Goal: Task Accomplishment & Management: Manage account settings

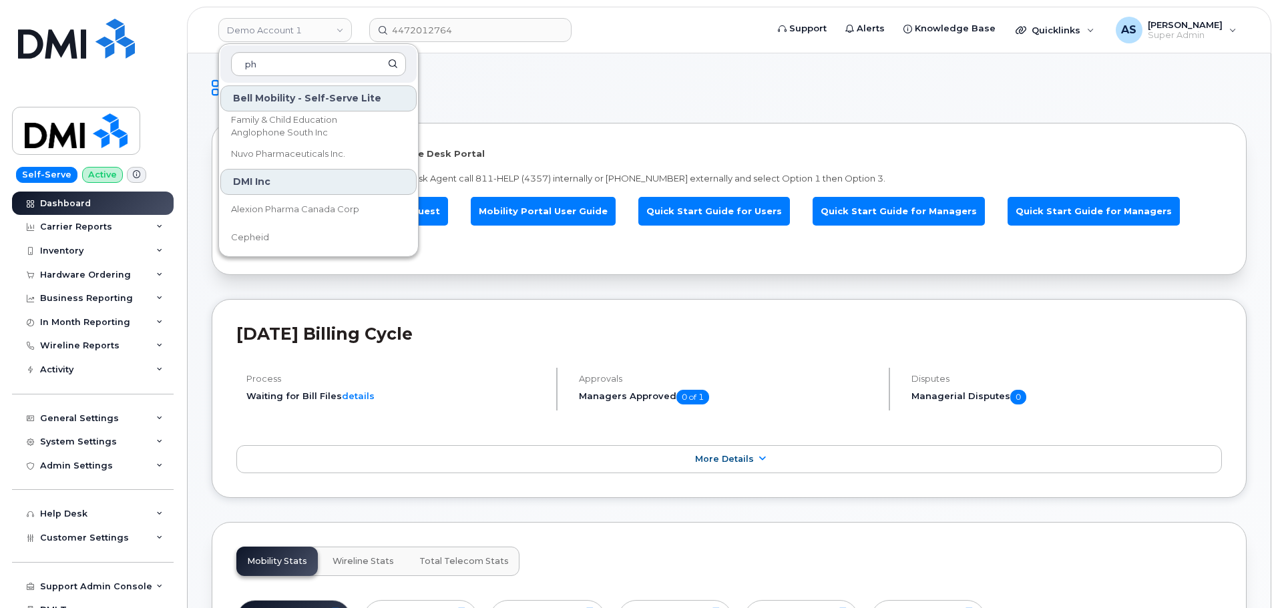
type input "p"
drag, startPoint x: 610, startPoint y: 39, endPoint x: 597, endPoint y: 45, distance: 14.3
click at [613, 39] on form "4472012764" at bounding box center [563, 30] width 389 height 24
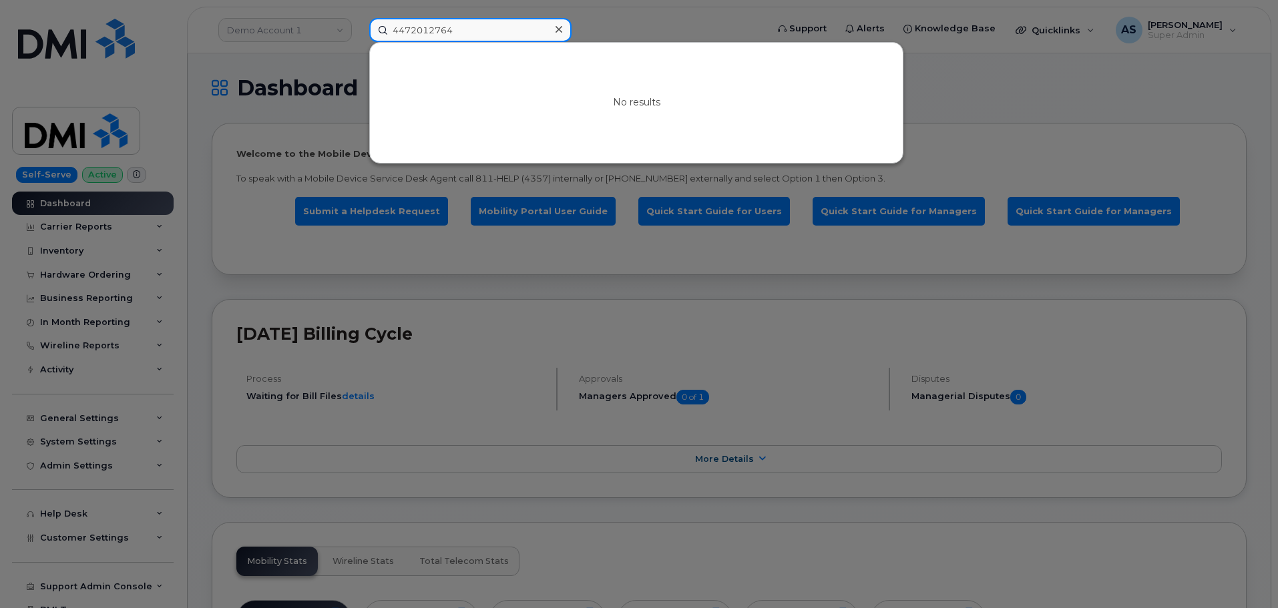
drag, startPoint x: 497, startPoint y: 32, endPoint x: 51, endPoint y: 15, distance: 446.3
click at [359, 18] on div "4472012764 No results" at bounding box center [564, 30] width 410 height 24
drag, startPoint x: 662, startPoint y: 26, endPoint x: 654, endPoint y: 30, distance: 9.0
click at [660, 27] on div at bounding box center [639, 304] width 1278 height 608
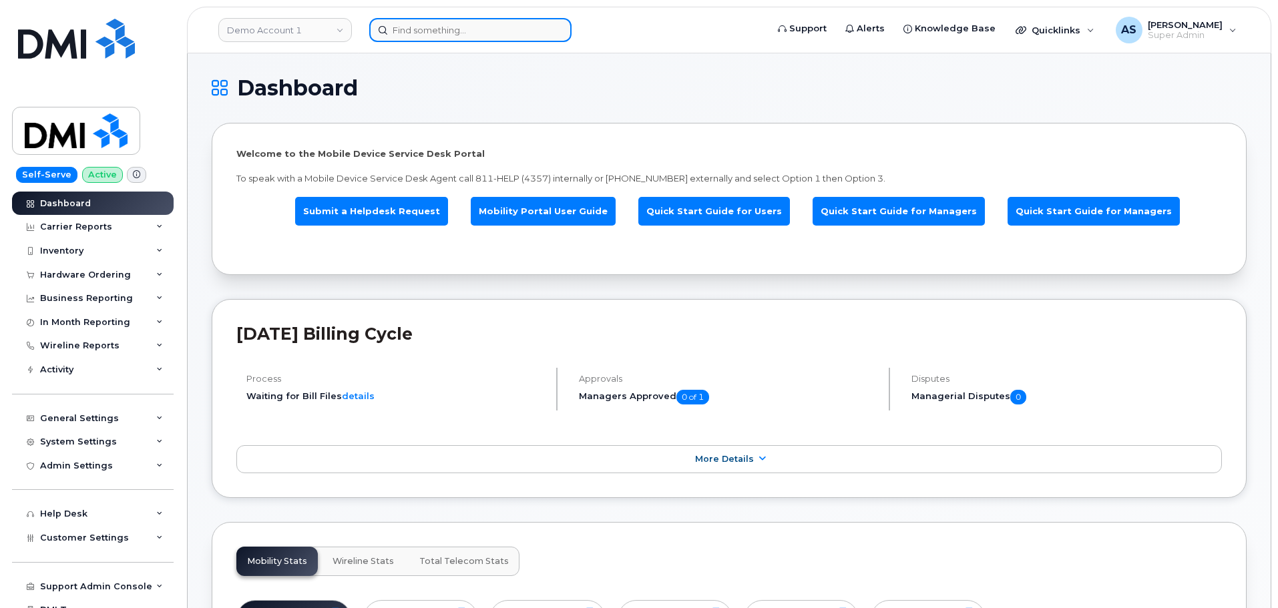
click at [451, 30] on input at bounding box center [470, 30] width 202 height 24
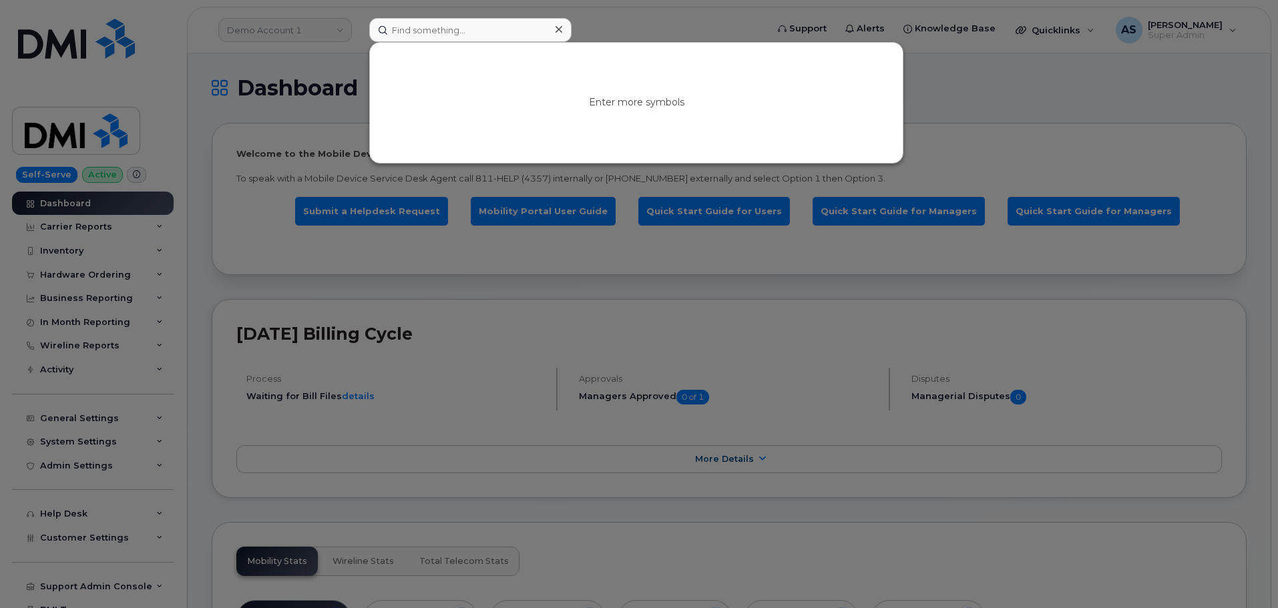
click at [264, 69] on div at bounding box center [639, 304] width 1278 height 608
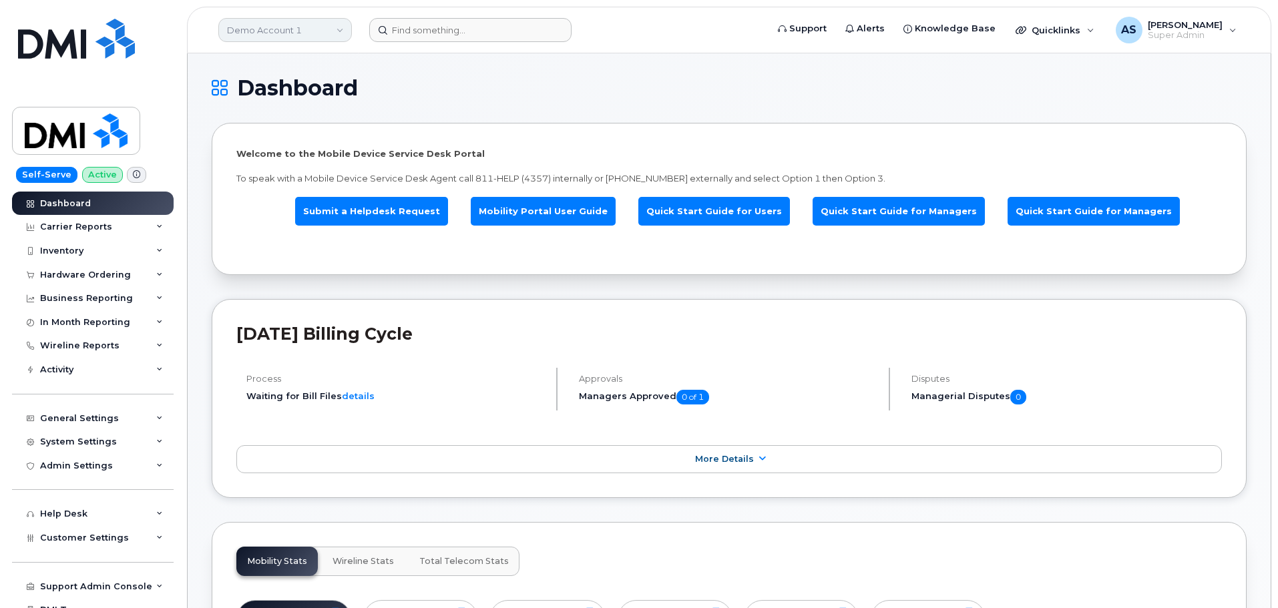
click at [316, 26] on link "Demo Account 1" at bounding box center [285, 30] width 134 height 24
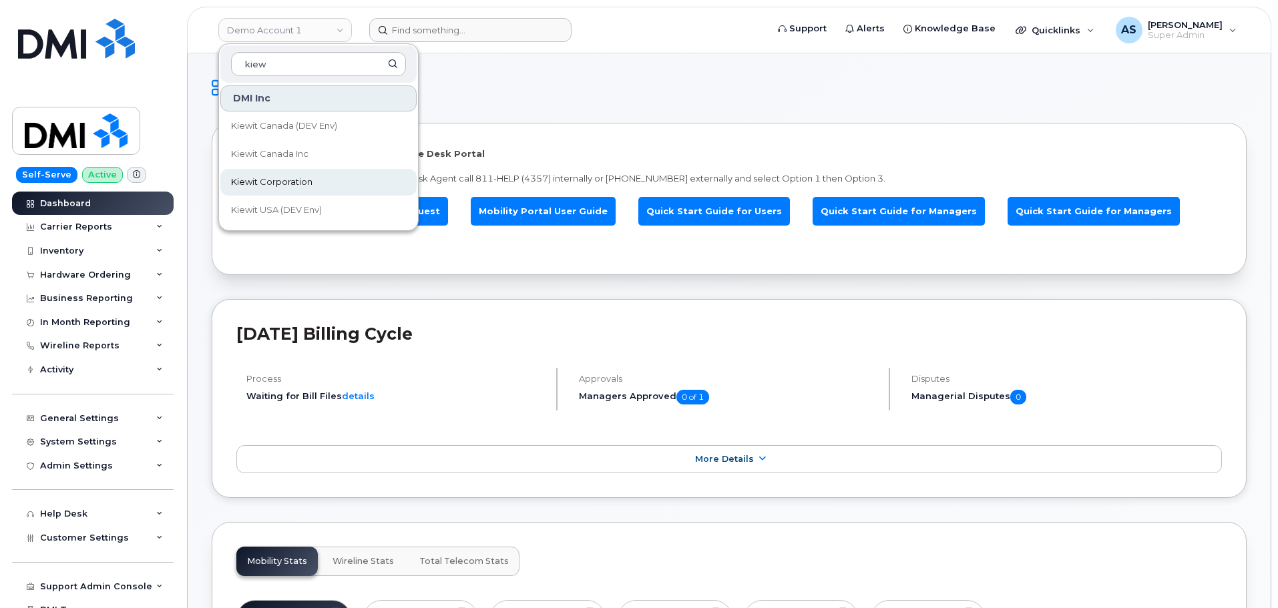
type input "kiew"
click at [345, 186] on link "Kiewit Corporation" at bounding box center [318, 182] width 196 height 27
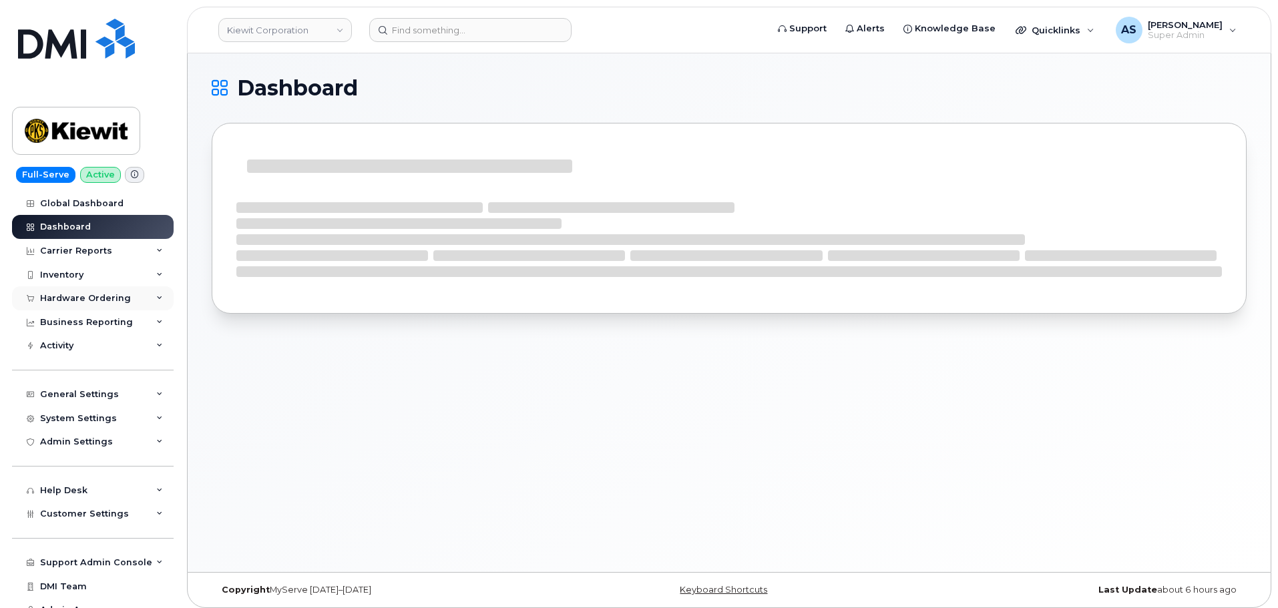
click at [152, 303] on div "Hardware Ordering" at bounding box center [93, 298] width 162 height 24
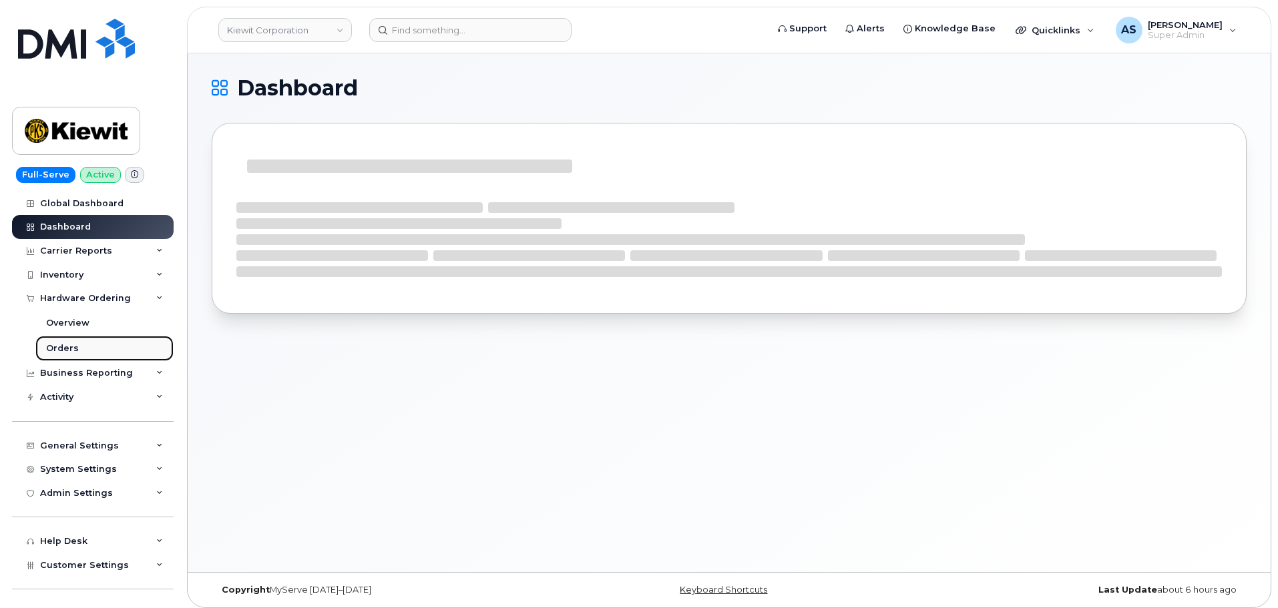
click at [66, 341] on link "Orders" at bounding box center [104, 348] width 138 height 25
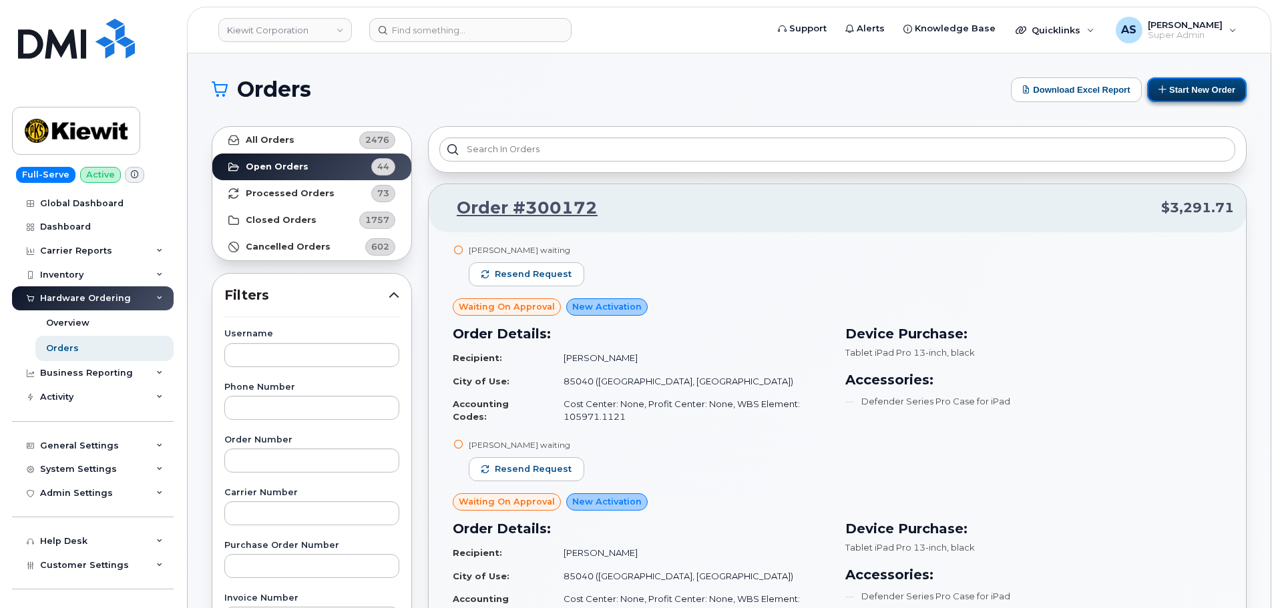
click at [1223, 91] on button "Start New Order" at bounding box center [1196, 89] width 99 height 25
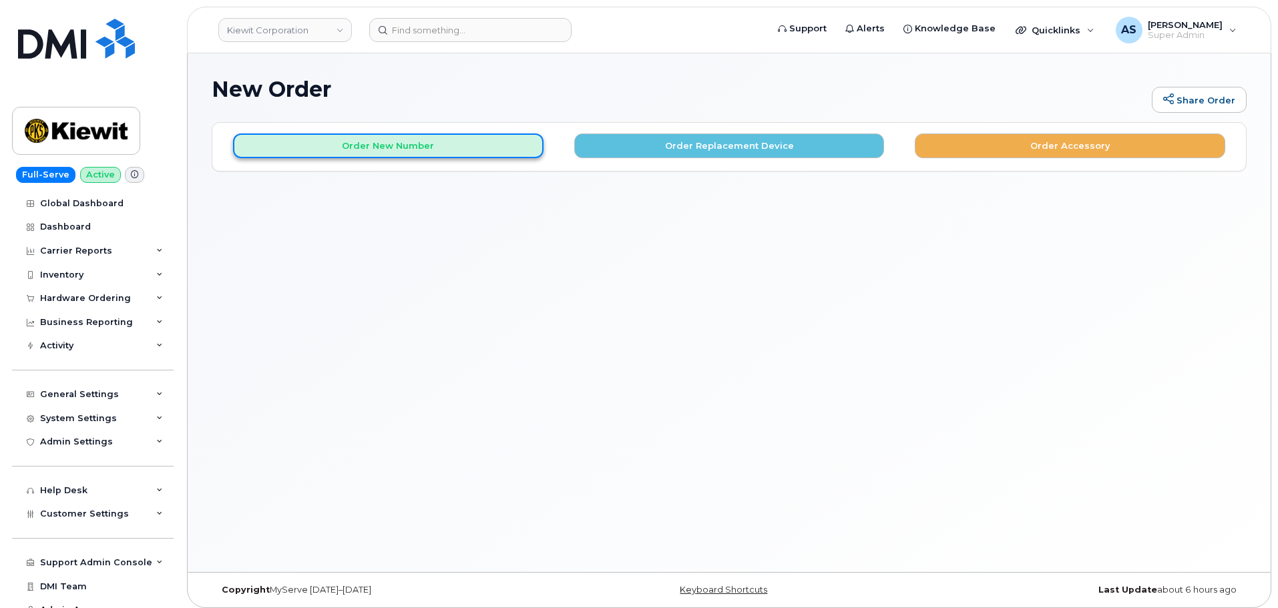
click at [433, 134] on button "Order New Number" at bounding box center [388, 146] width 310 height 25
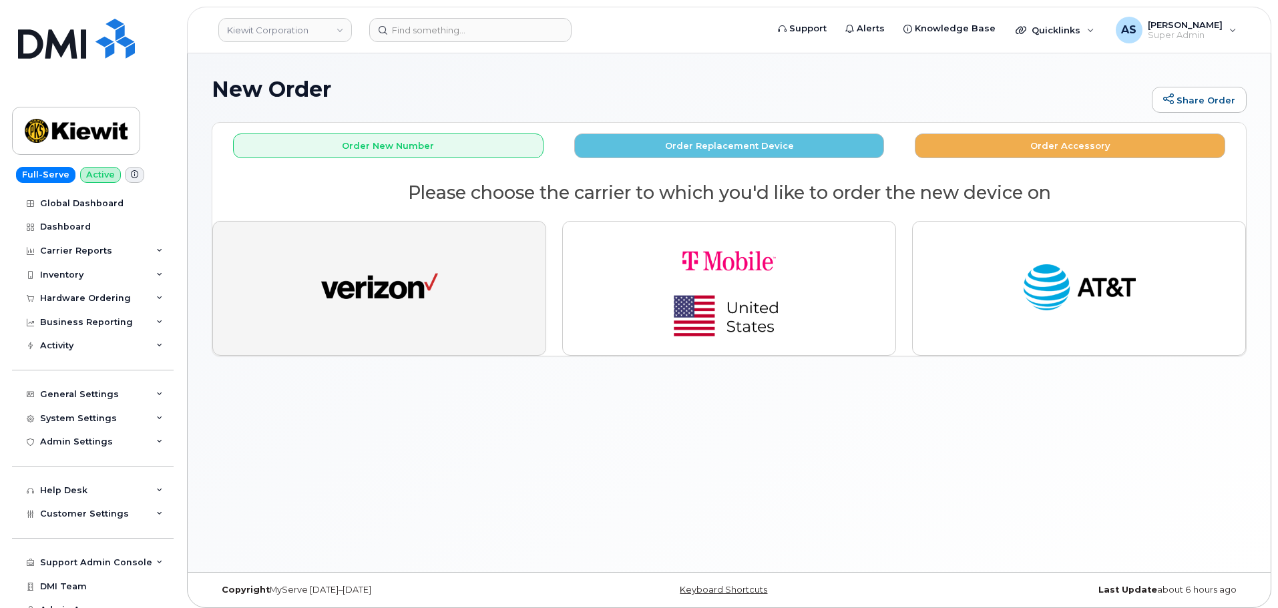
click at [469, 302] on button "button" at bounding box center [379, 288] width 334 height 135
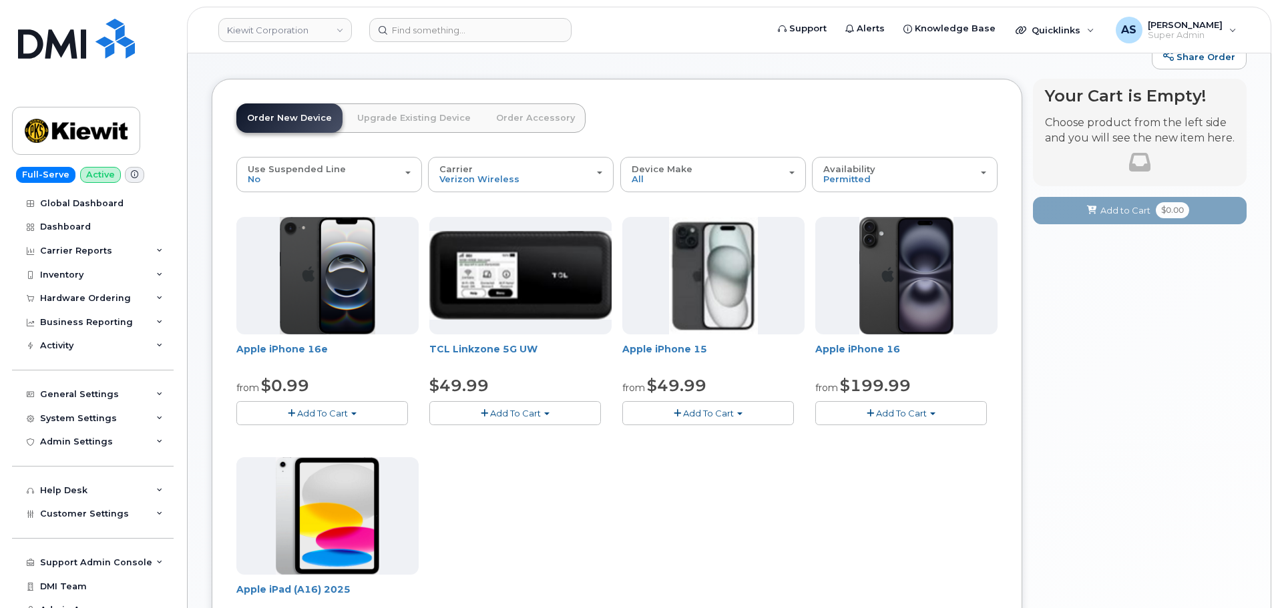
scroll to position [67, 0]
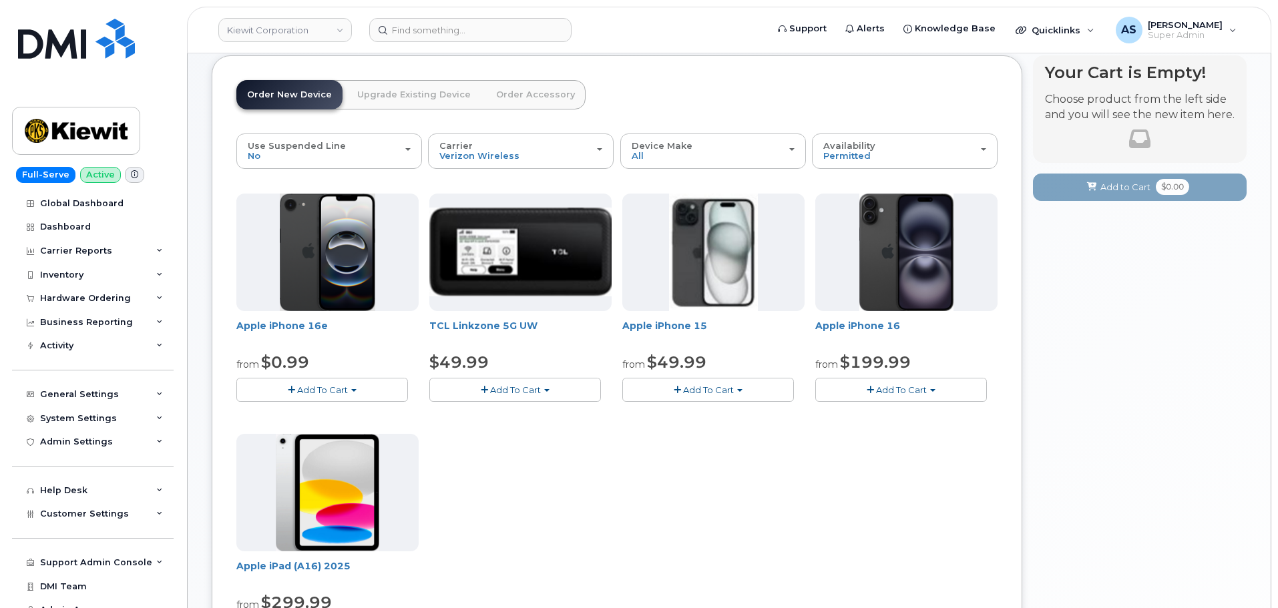
click at [744, 391] on button "Add To Cart" at bounding box center [708, 389] width 172 height 23
click at [748, 415] on link "$49.99 - 2 Year Activation (128GB)" at bounding box center [715, 415] width 178 height 17
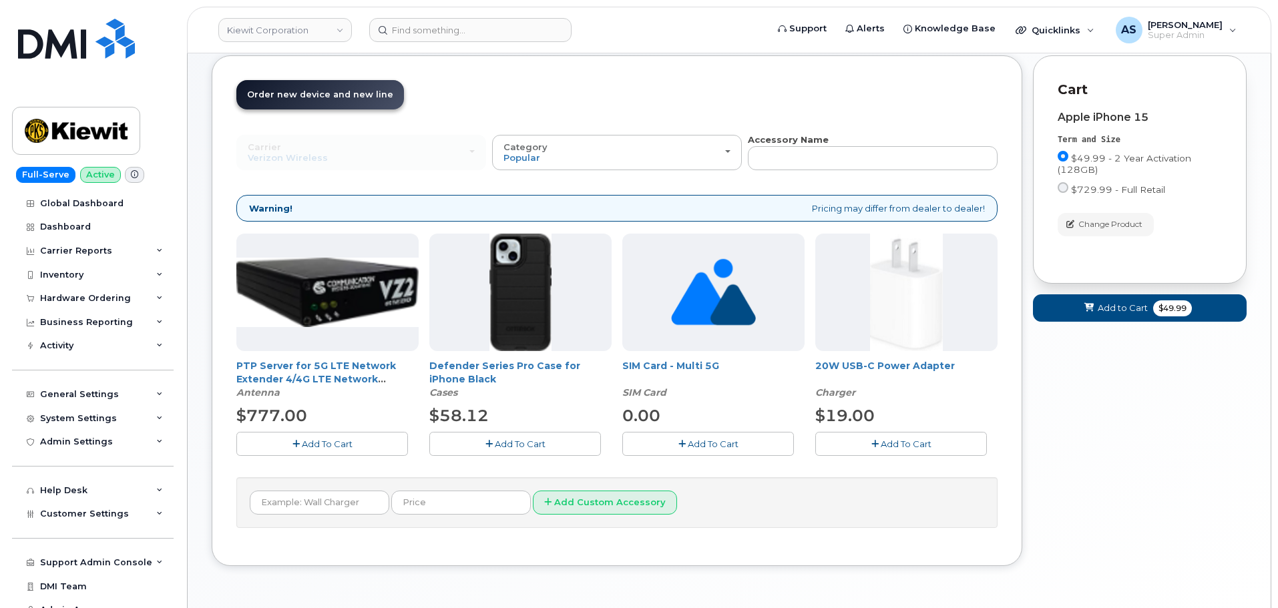
click at [484, 445] on button "Add To Cart" at bounding box center [515, 443] width 172 height 23
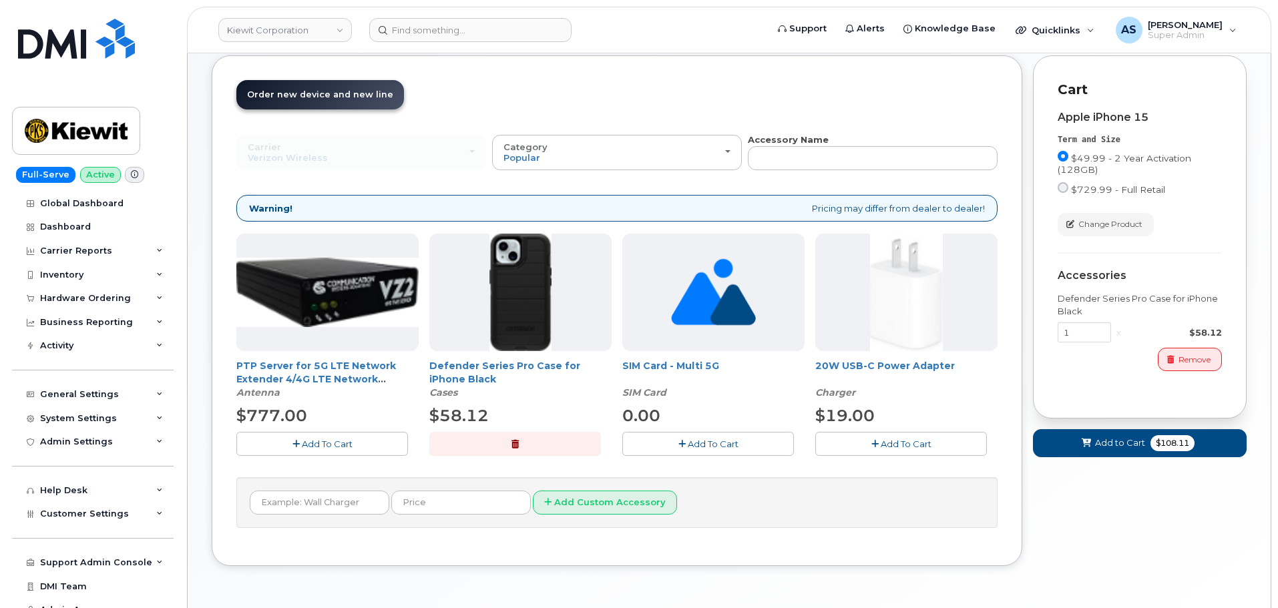
click at [923, 446] on span "Add To Cart" at bounding box center [906, 444] width 51 height 11
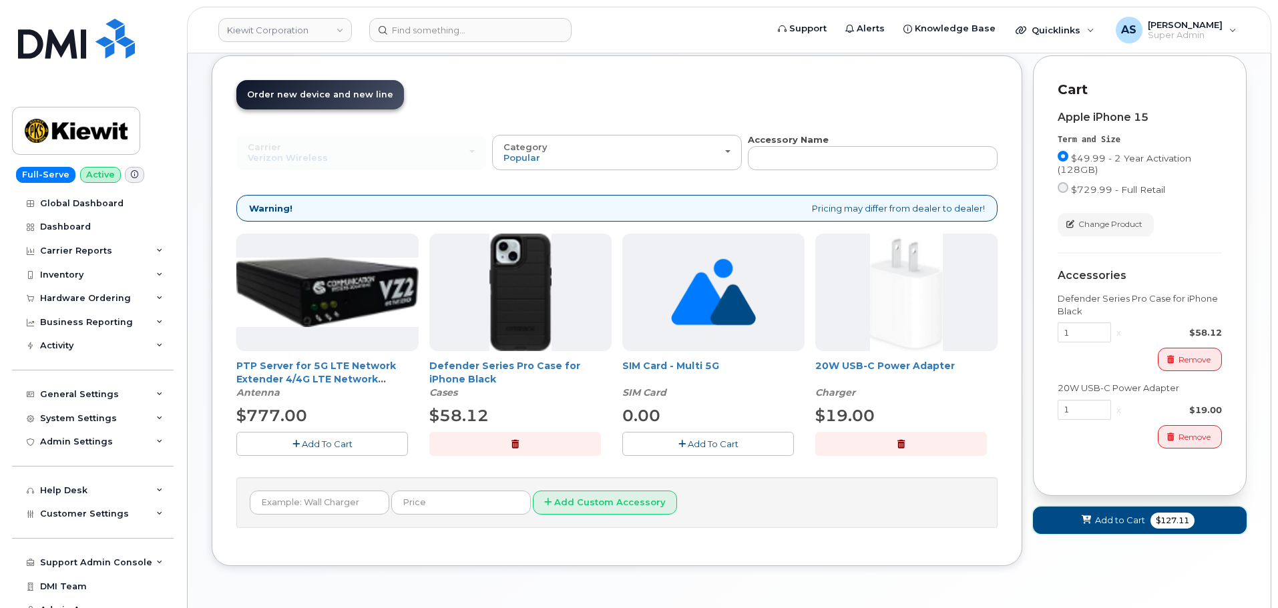
click at [1089, 524] on icon at bounding box center [1086, 520] width 9 height 9
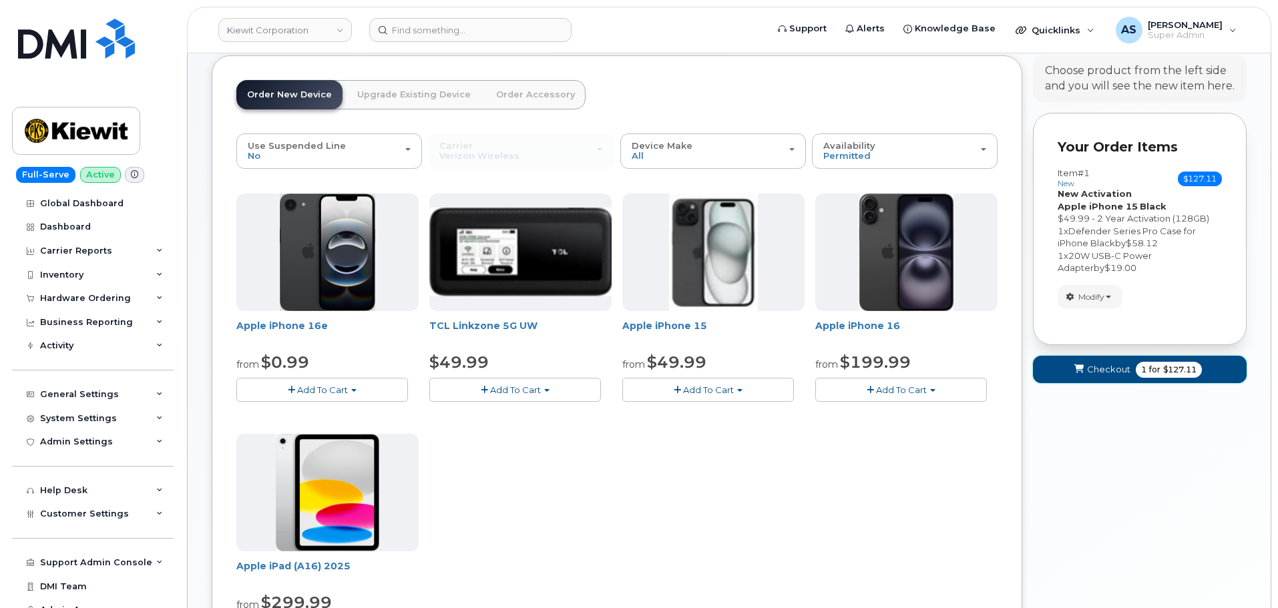
click at [1142, 377] on span "1 for $127.11" at bounding box center [1169, 370] width 66 height 16
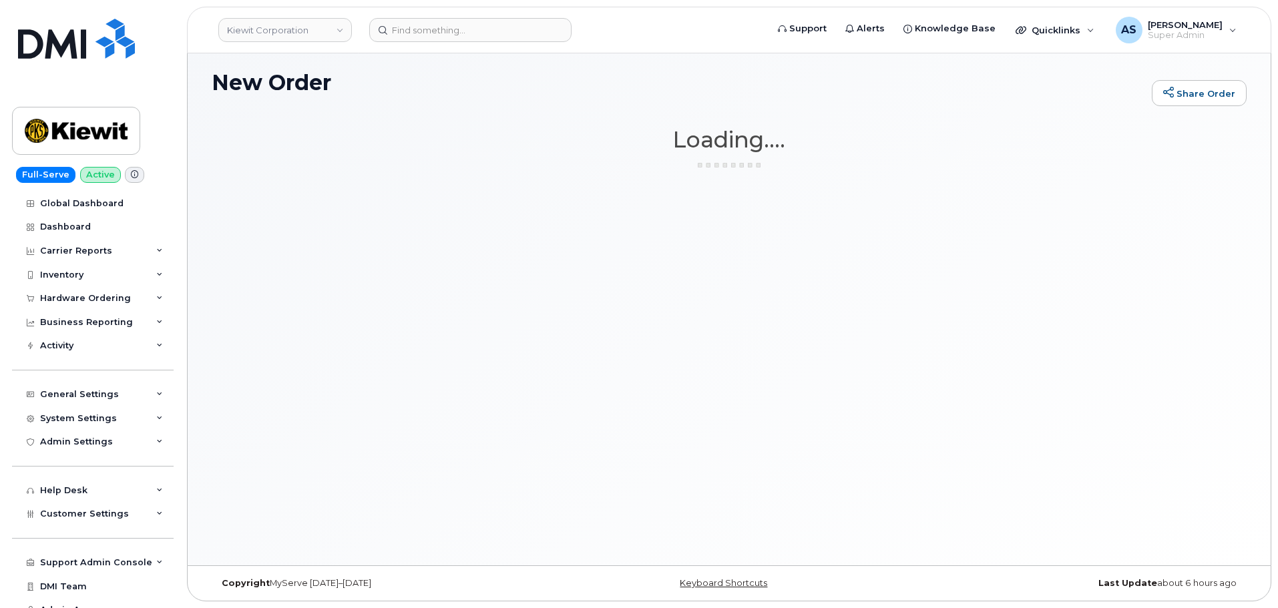
scroll to position [7, 0]
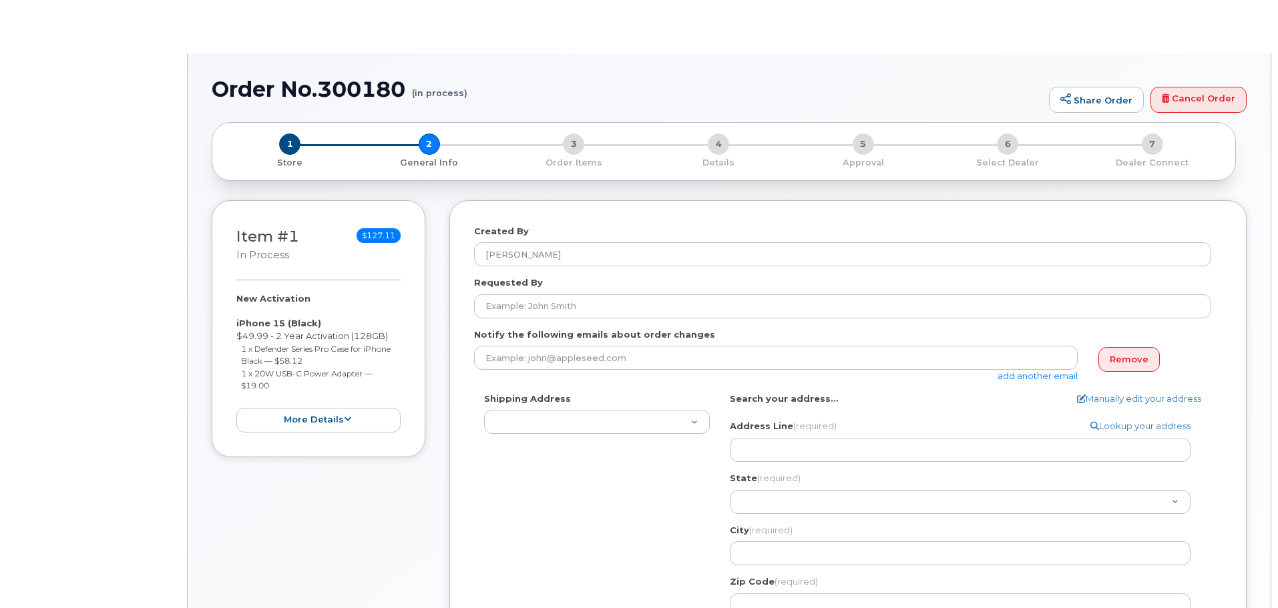
select select
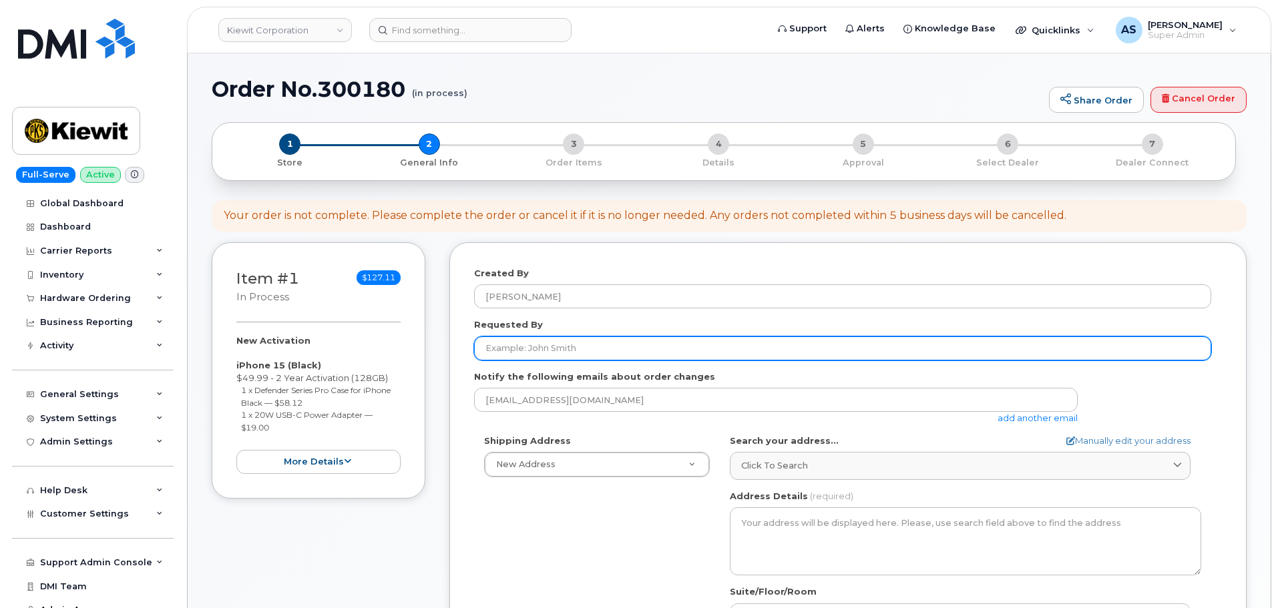
click at [559, 353] on input "Requested By" at bounding box center [842, 348] width 737 height 24
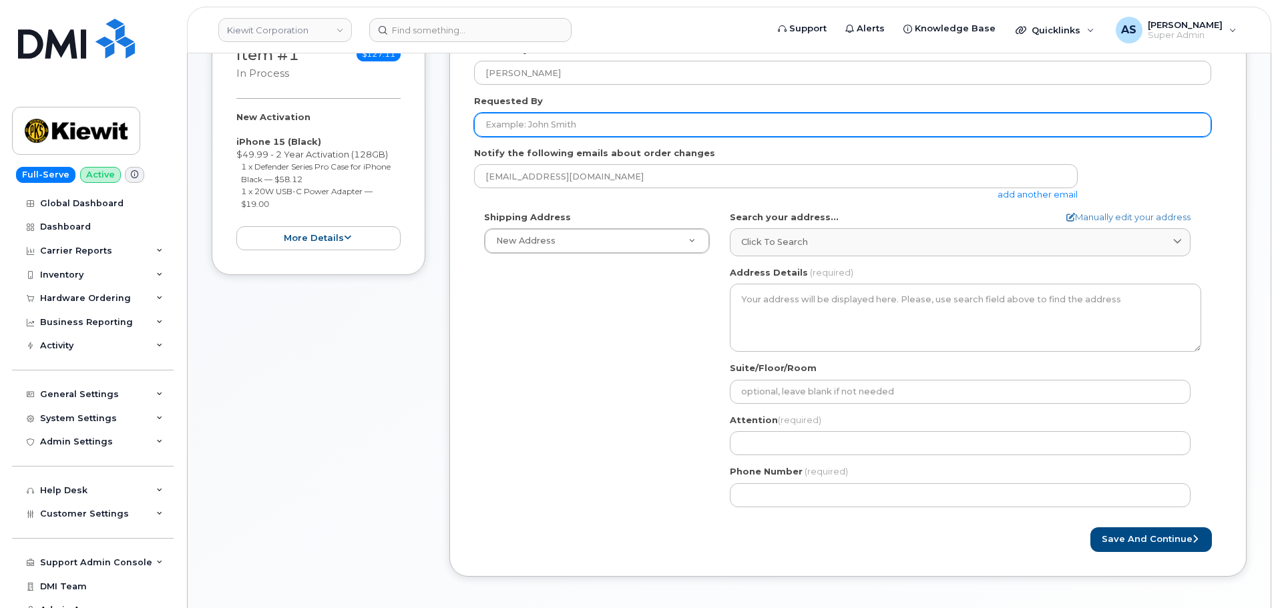
scroll to position [200, 0]
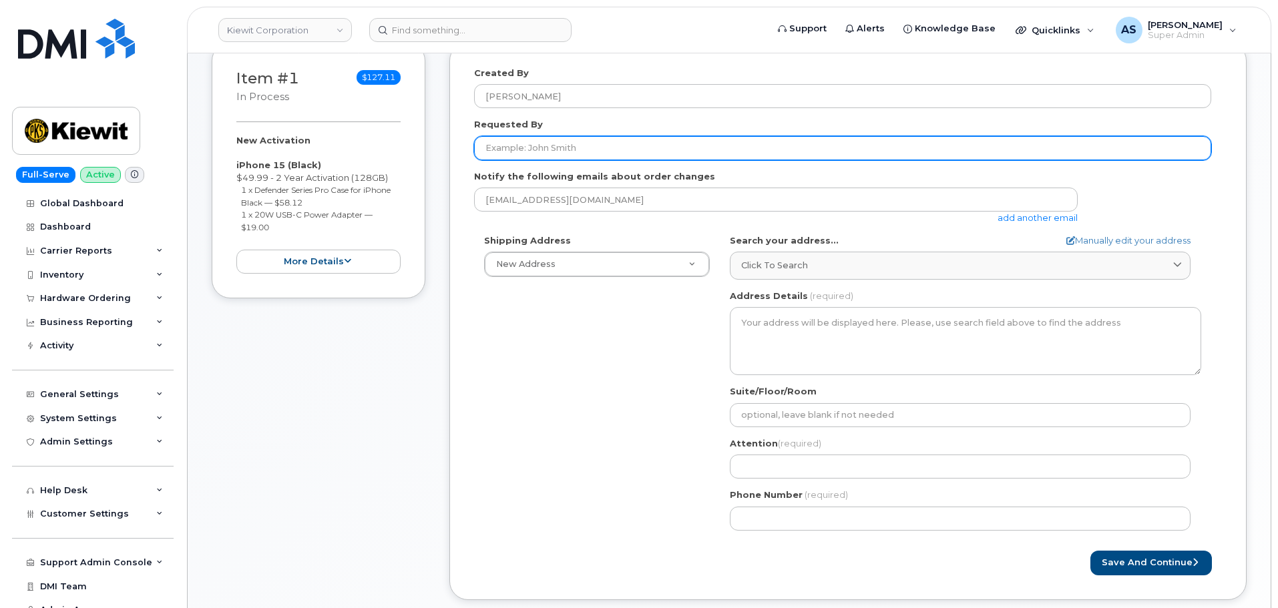
click at [600, 158] on input "Requested By" at bounding box center [842, 148] width 737 height 24
paste input "Tiffany Johnston"
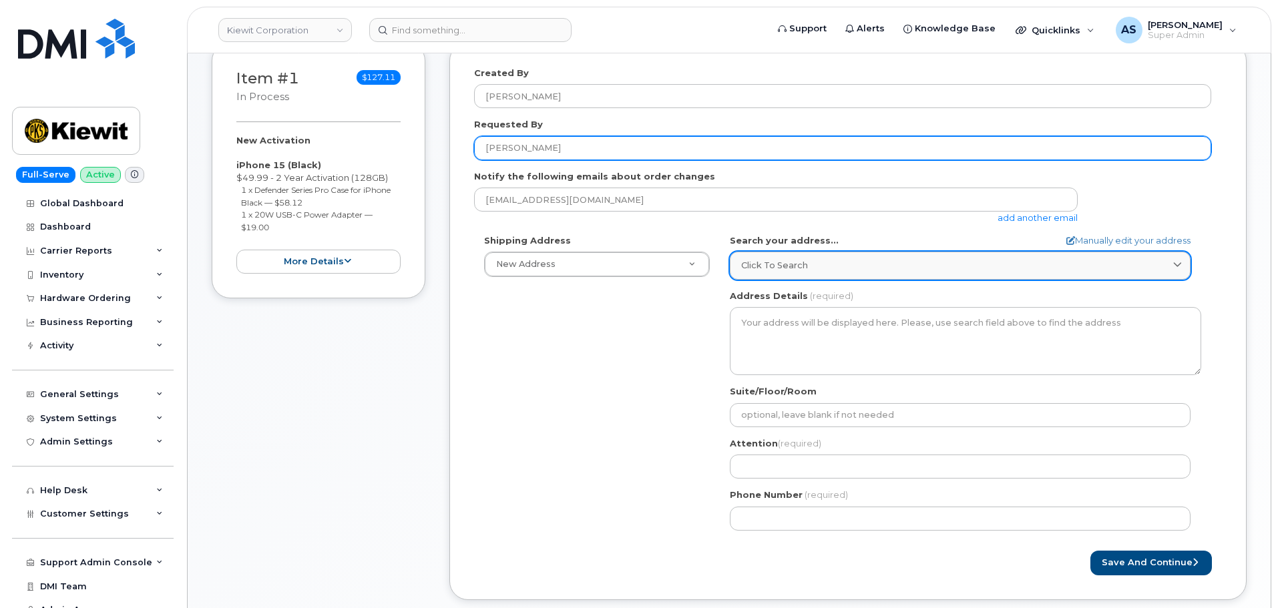
type input "Tiffany Johnston"
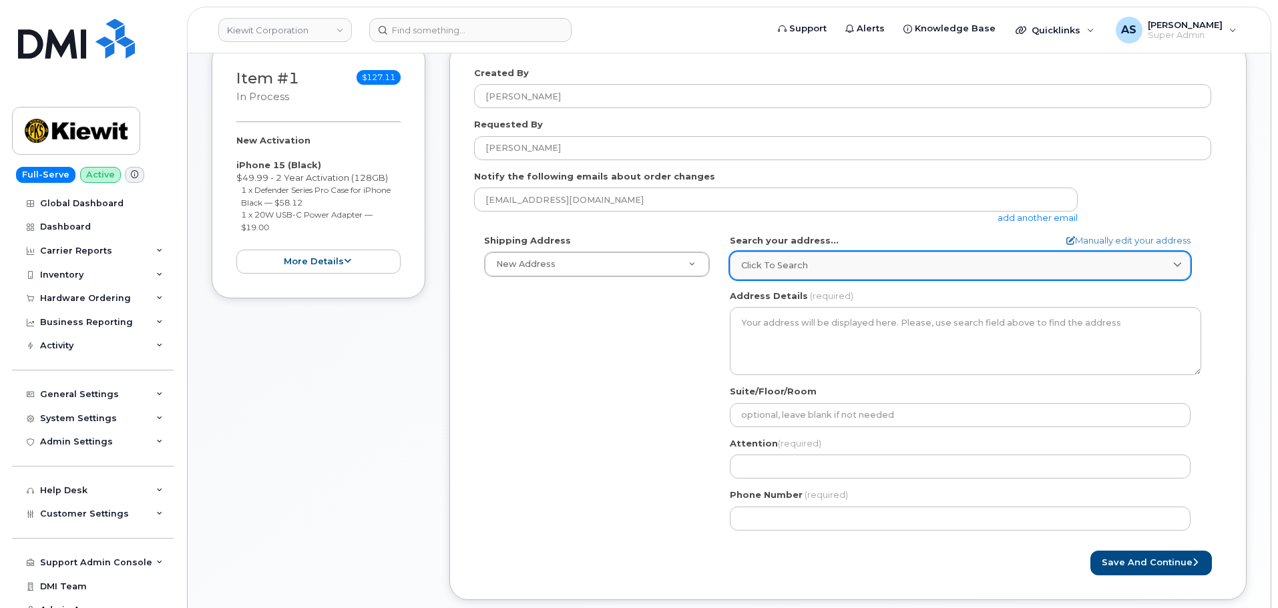
click at [813, 265] on div "Click to search" at bounding box center [960, 265] width 438 height 13
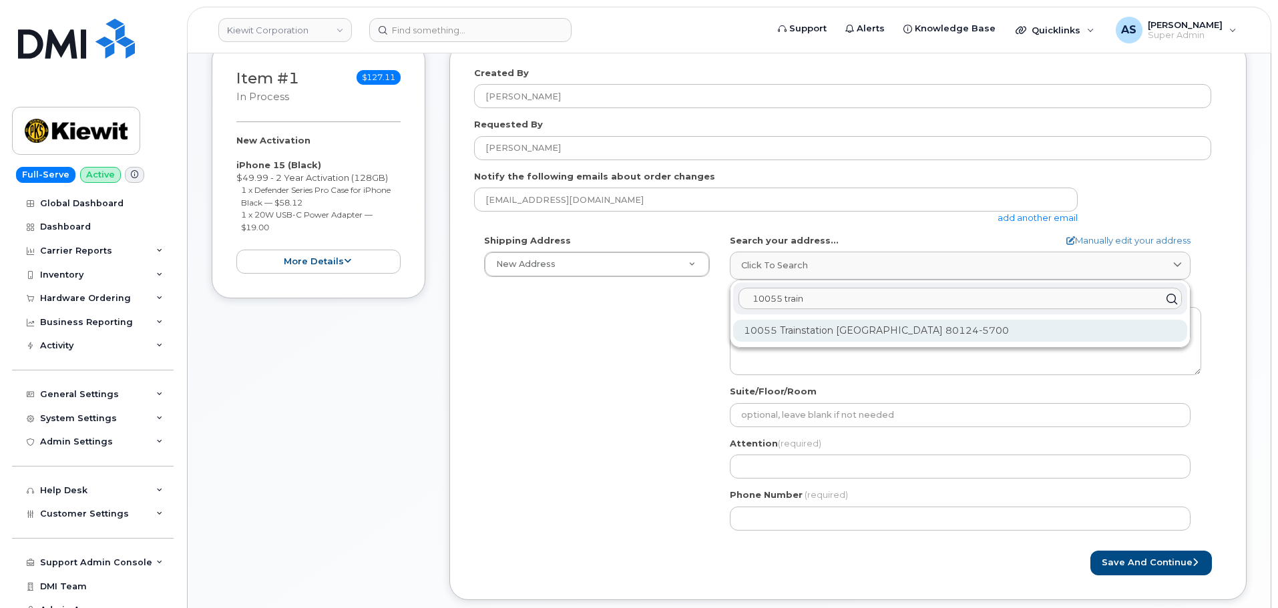
type input "10055 train"
click at [825, 332] on div "10055 Trainstation Cir Lone Tree CO 80124-5700" at bounding box center [960, 331] width 454 height 22
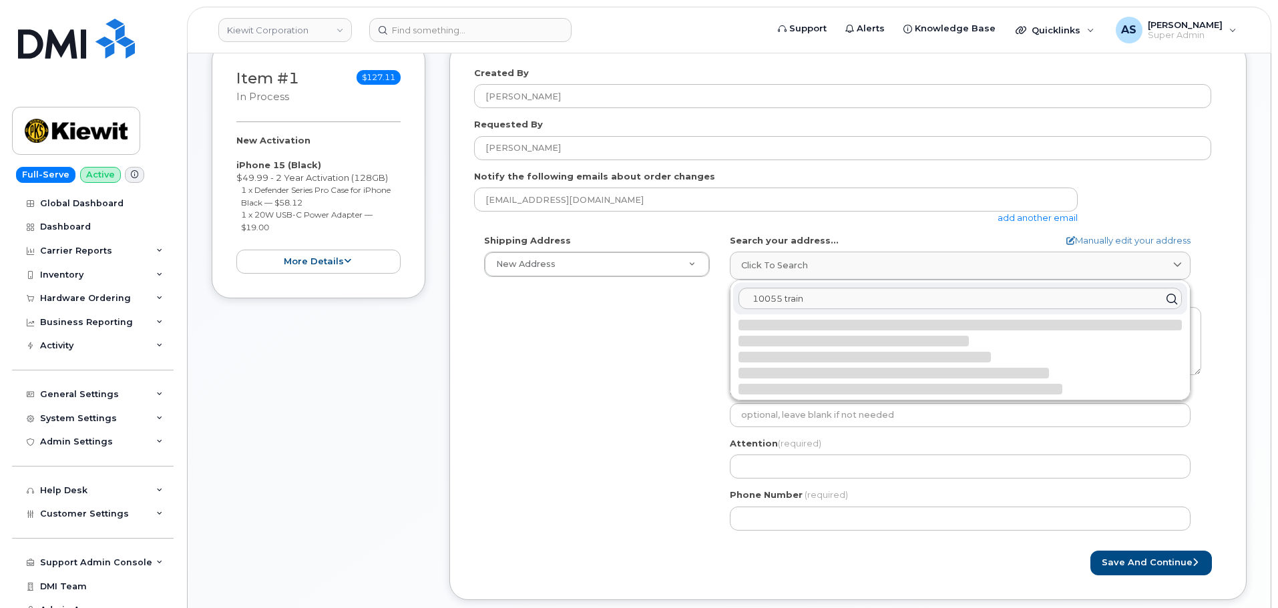
select select
type textarea "10055 Trainstation Cir LONE TREE CO 80124-5700 UNITED STATES"
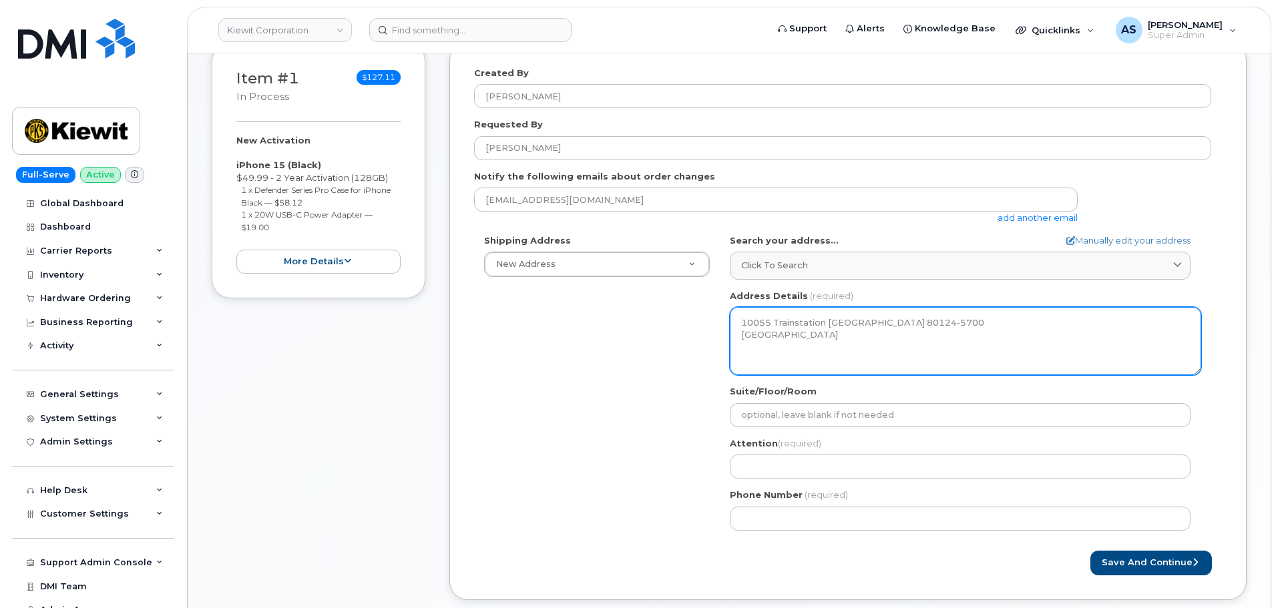
drag, startPoint x: 816, startPoint y: 354, endPoint x: 711, endPoint y: 311, distance: 113.2
click at [711, 311] on div "Shipping Address New Address New Address 20910 Broad Hollow Ct 400 More Ave 216…" at bounding box center [842, 387] width 737 height 306
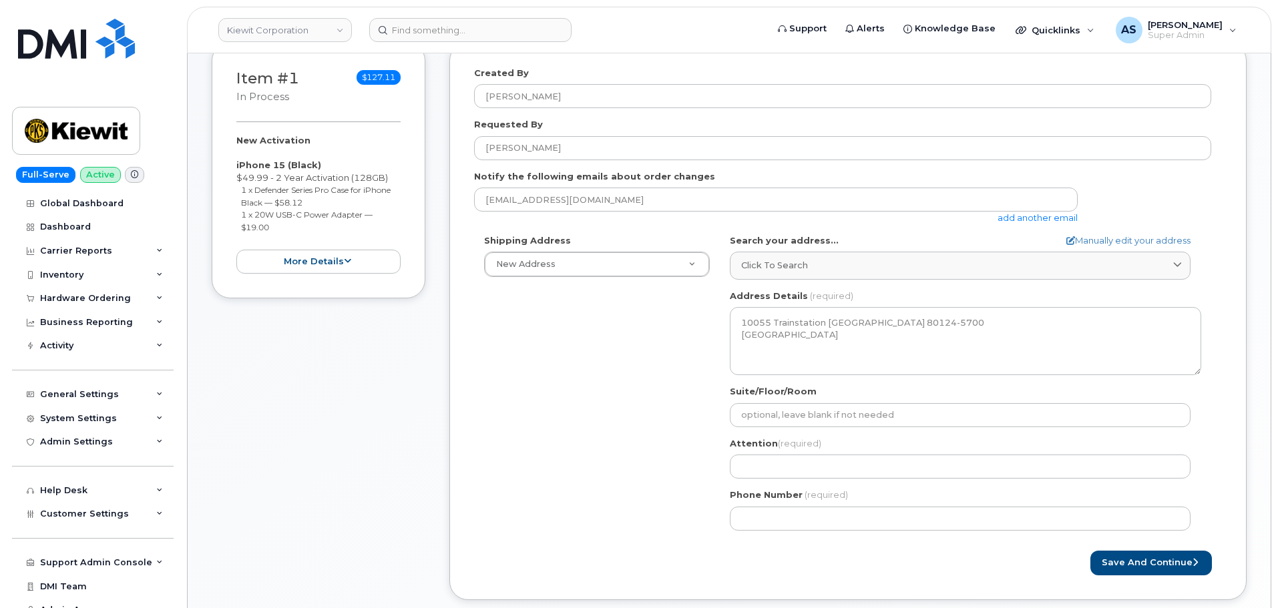
click at [604, 438] on div "Shipping Address New Address New Address 20910 Broad Hollow Ct 400 More Ave 216…" at bounding box center [842, 387] width 737 height 306
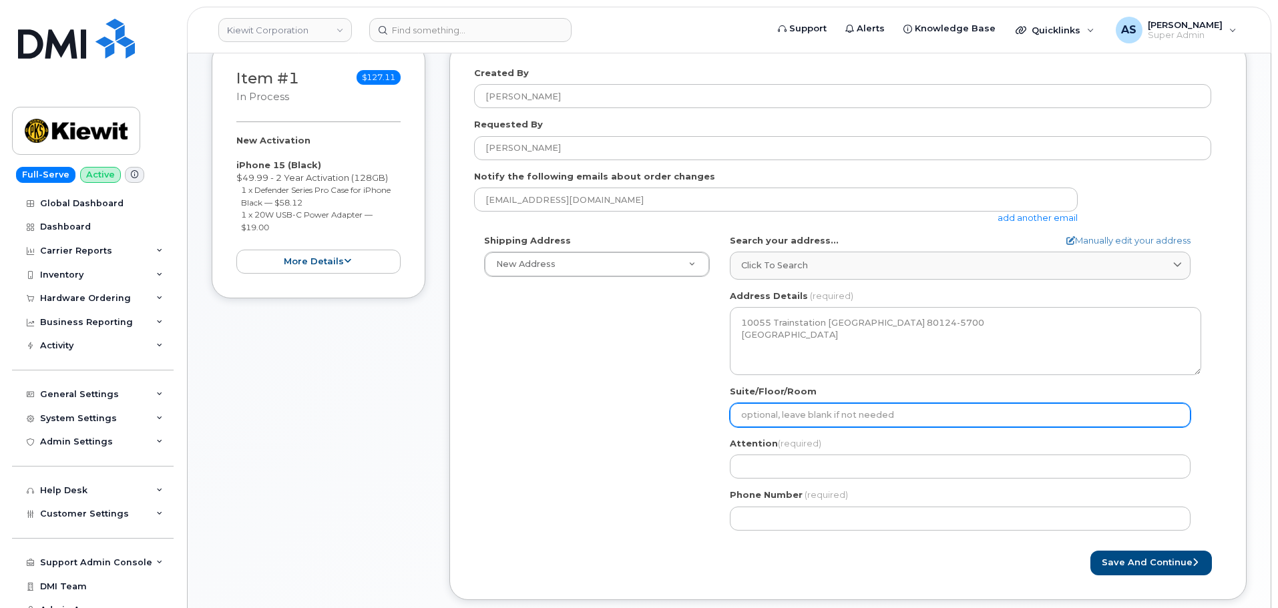
click at [842, 417] on input "Suite/Floor/Room" at bounding box center [960, 415] width 461 height 24
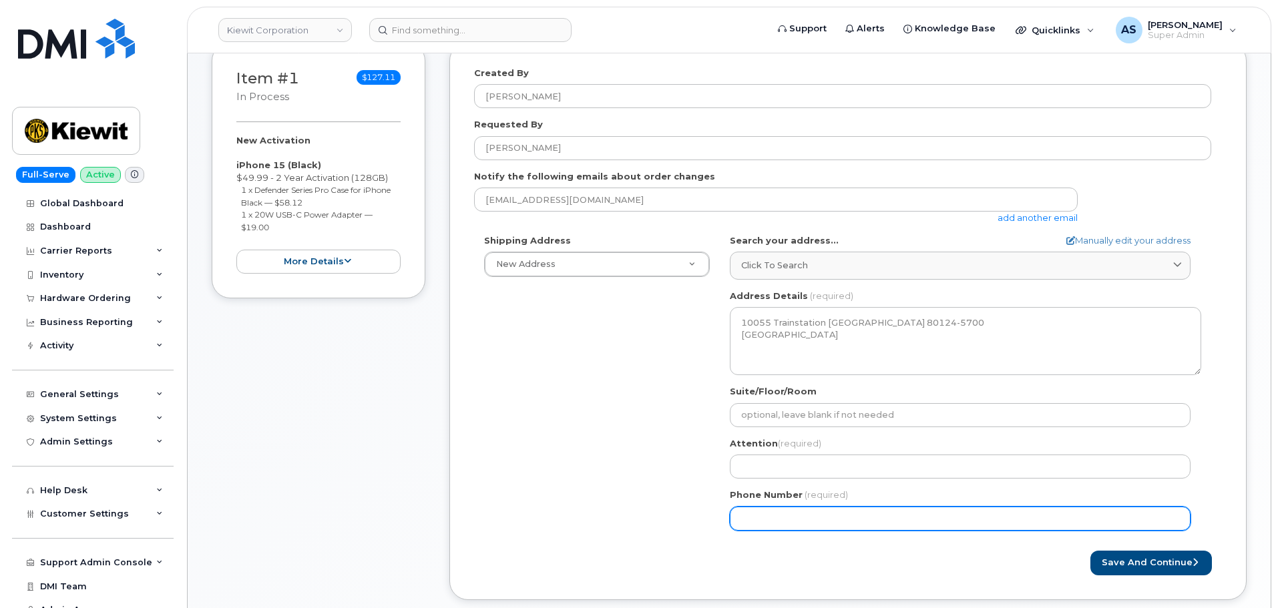
click at [525, 455] on div "Shipping Address New Address New Address 20910 Broad Hollow Ct 400 More Ave 216…" at bounding box center [842, 387] width 737 height 306
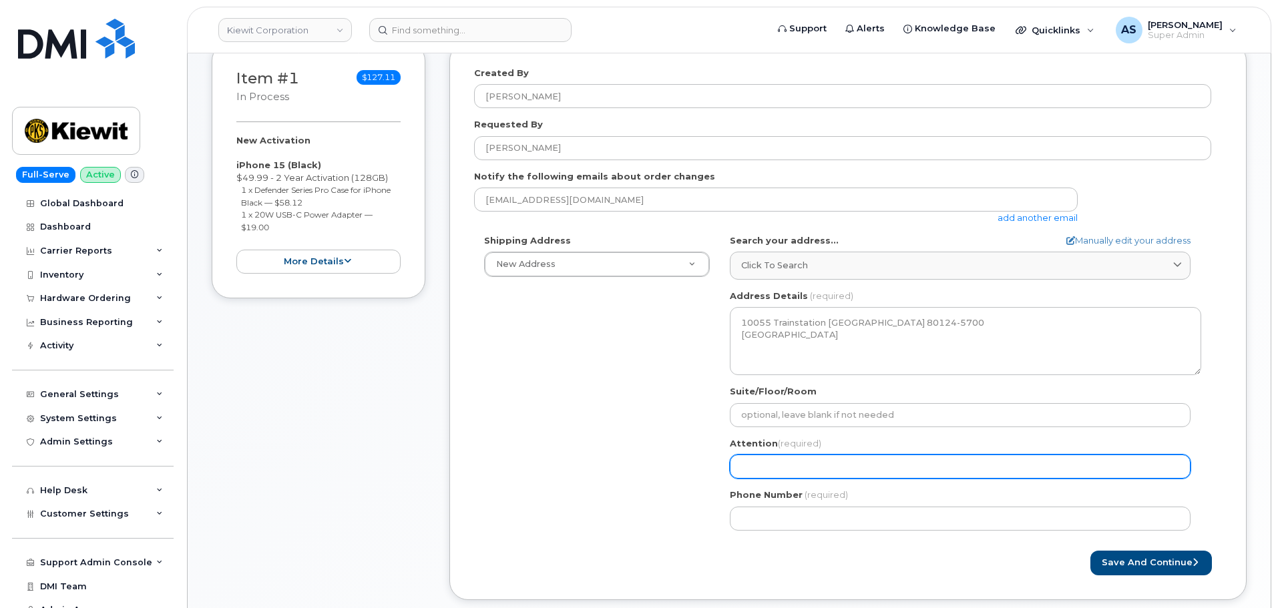
click at [787, 471] on input "Attention (required)" at bounding box center [960, 467] width 461 height 24
paste input "[PERSON_NAME]"
select select
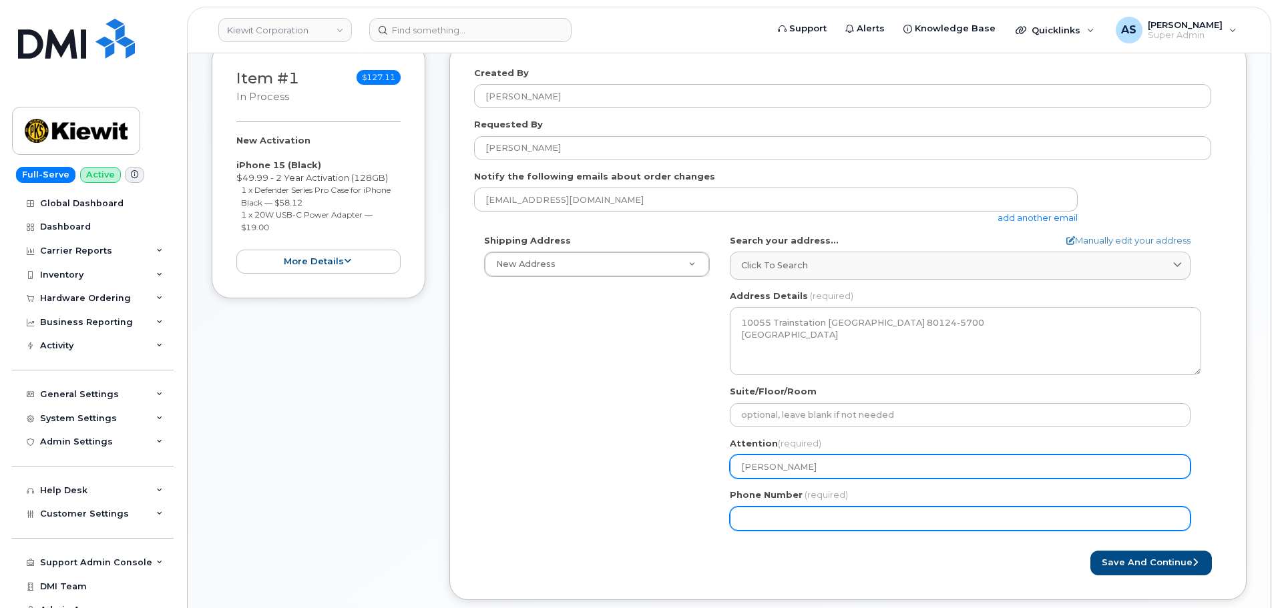
type input "[PERSON_NAME]"
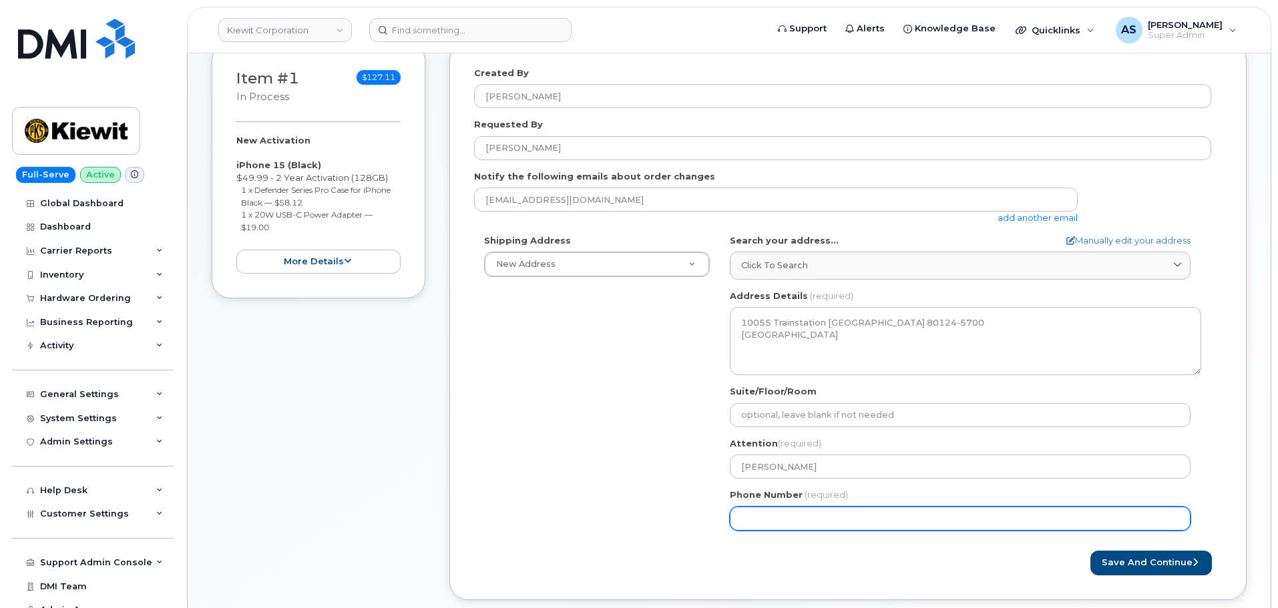
drag, startPoint x: 780, startPoint y: 517, endPoint x: 773, endPoint y: 516, distance: 7.5
click at [780, 517] on input "Phone Number" at bounding box center [960, 519] width 461 height 24
type input "303656523"
select select
type input "3036565239"
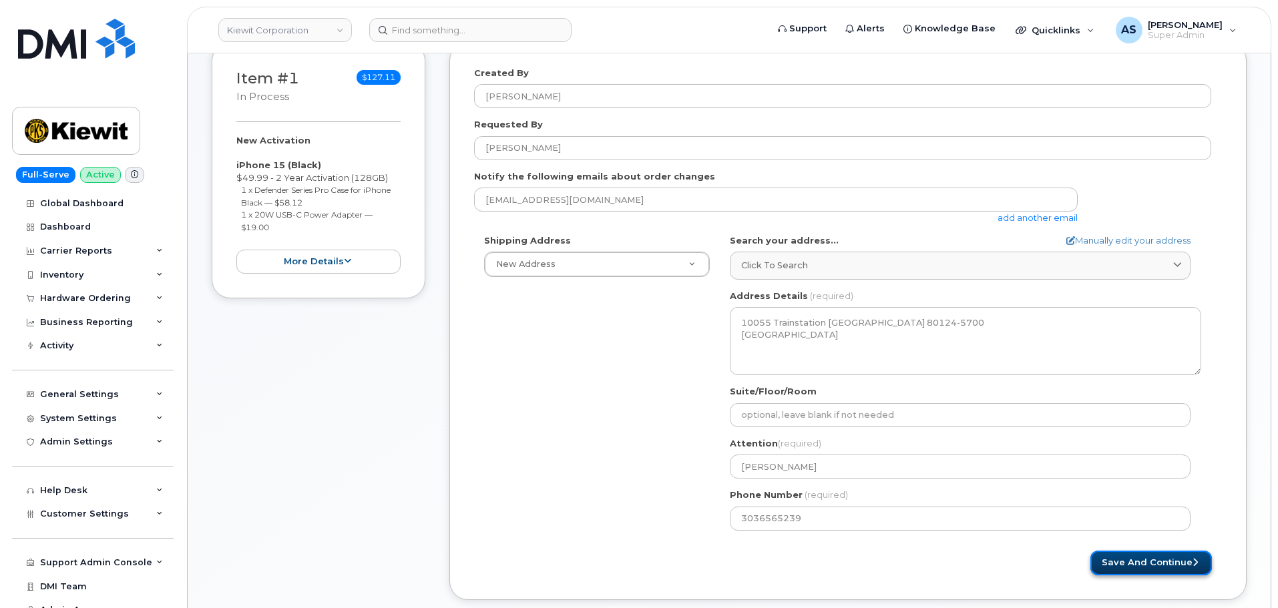
click at [1184, 560] on button "Save and Continue" at bounding box center [1151, 563] width 122 height 25
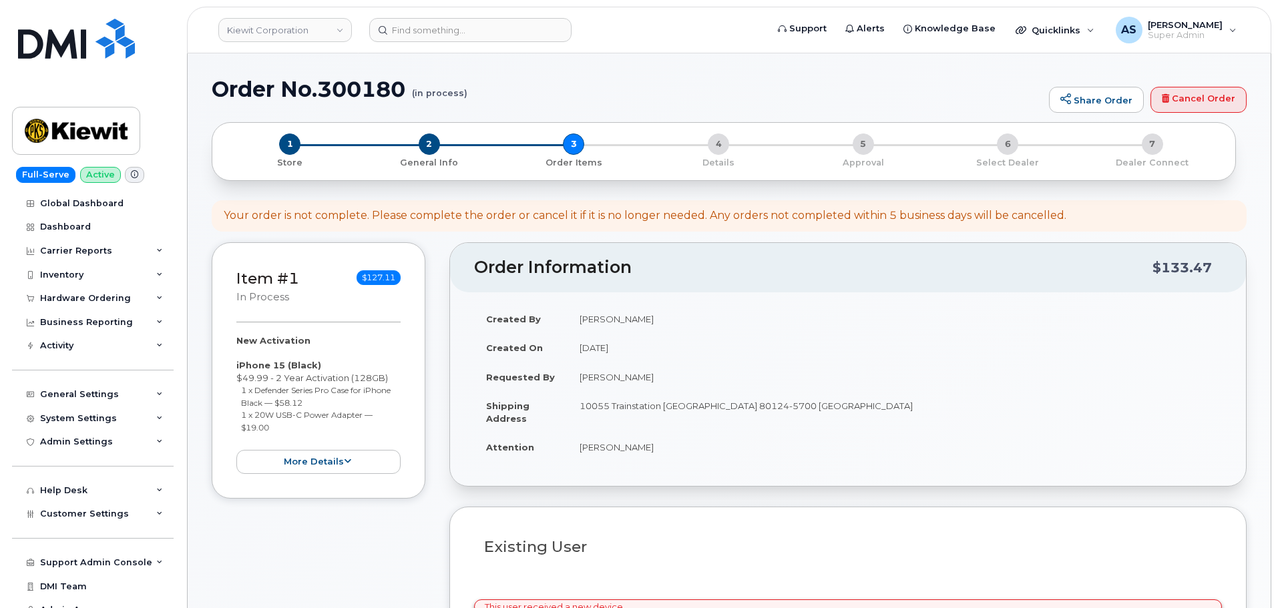
select select
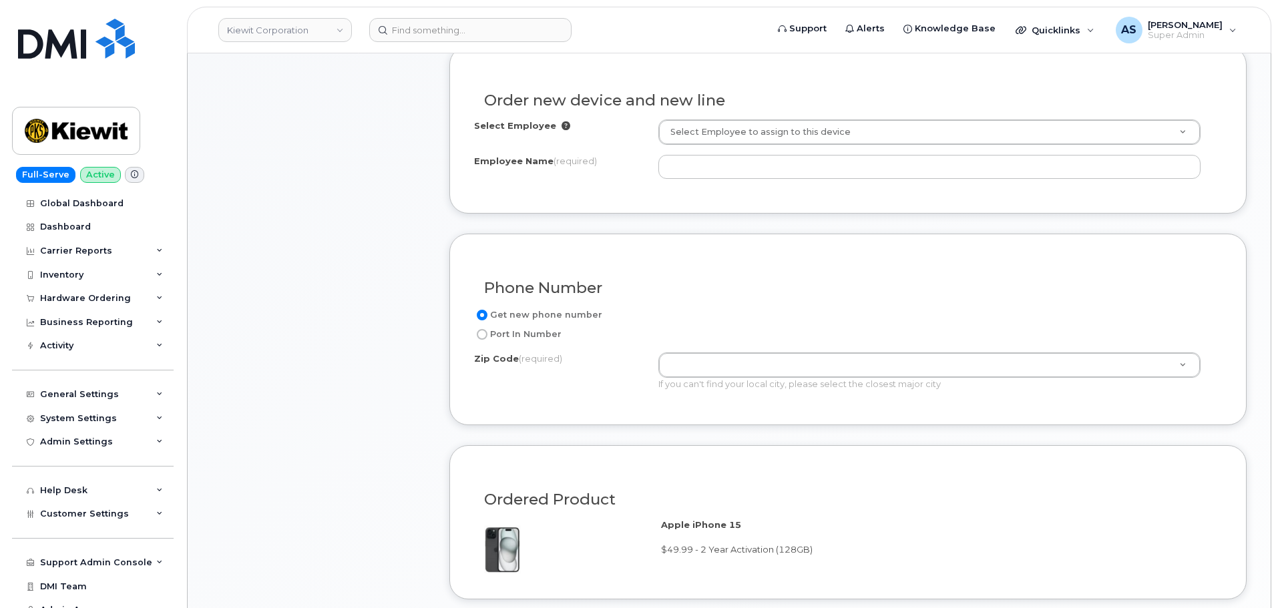
scroll to position [467, 0]
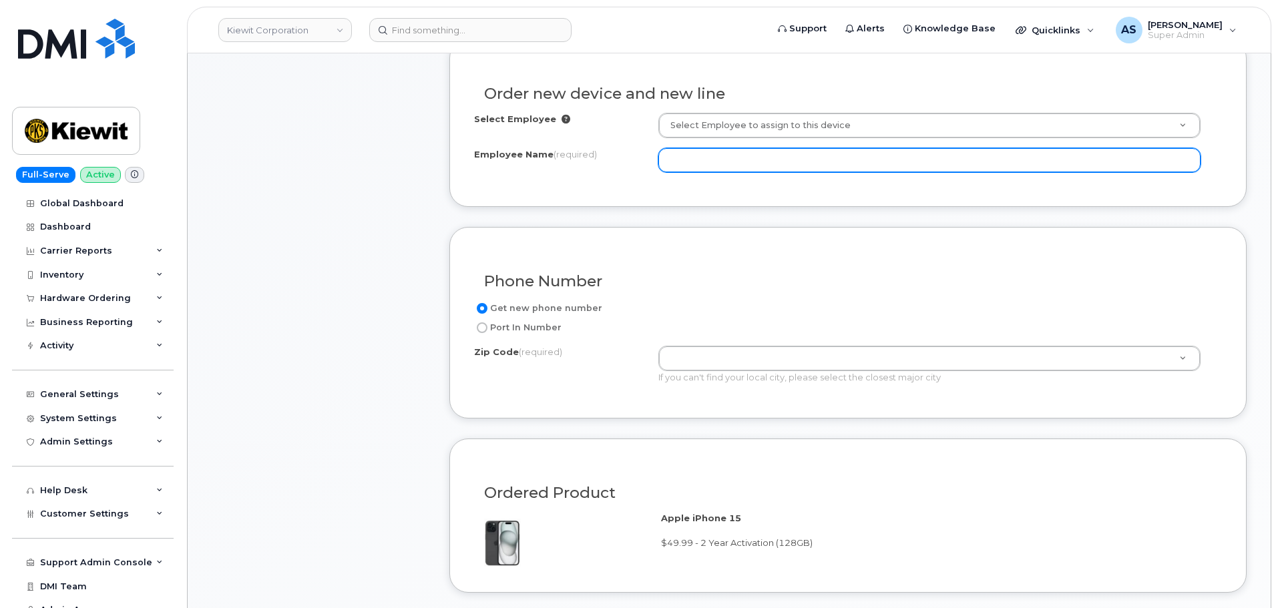
click at [737, 164] on input "Employee Name (required)" at bounding box center [929, 160] width 542 height 24
paste input "[PERSON_NAME]"
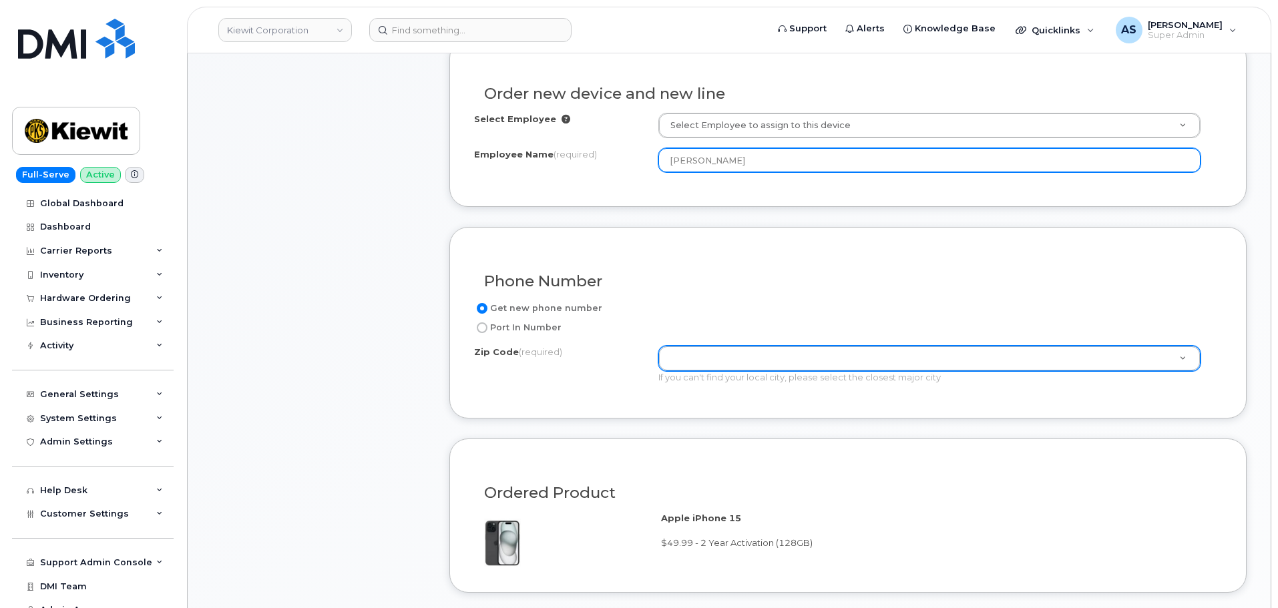
type input "[PERSON_NAME]"
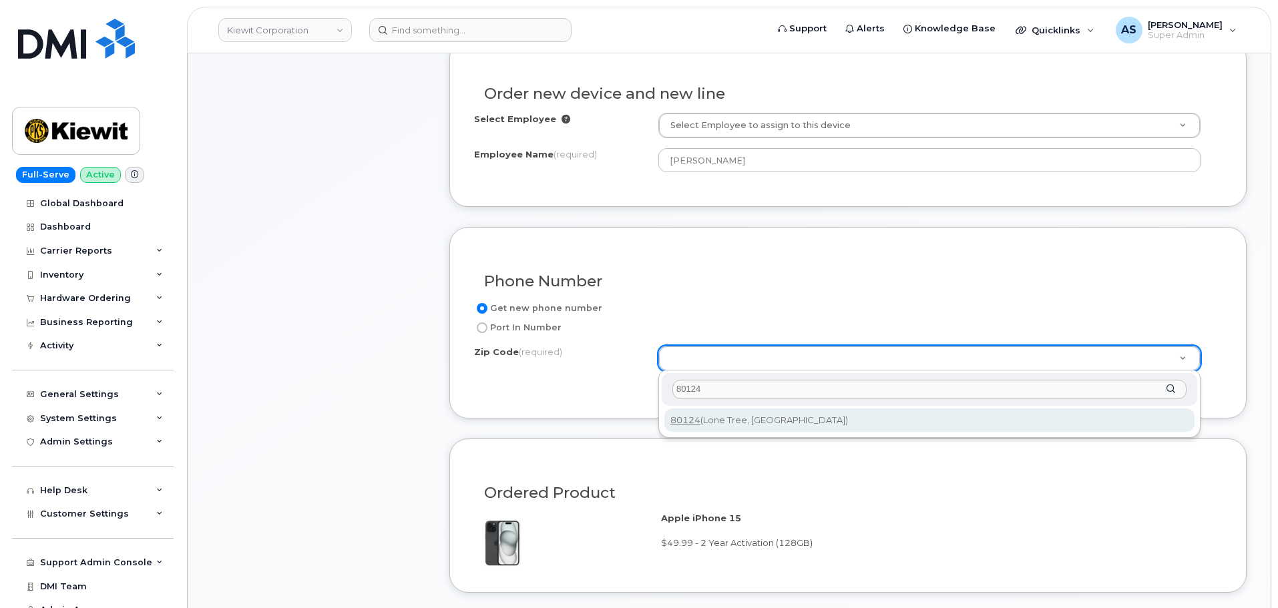
type input "80124"
type input "80124 (Lone Tree, CO)"
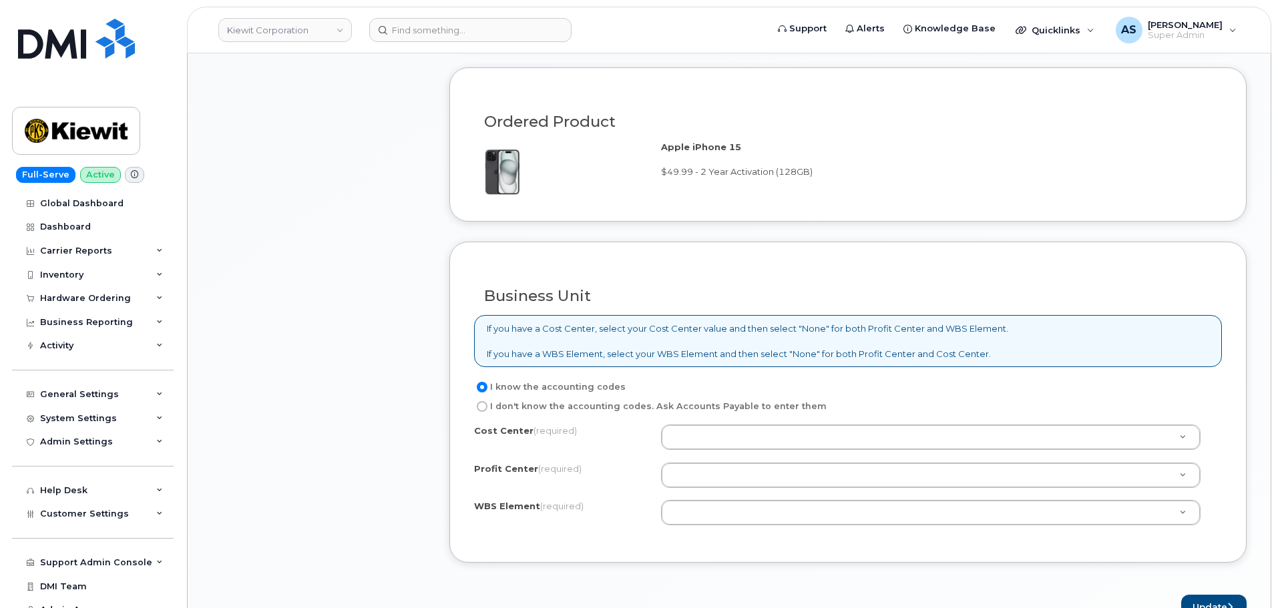
scroll to position [868, 0]
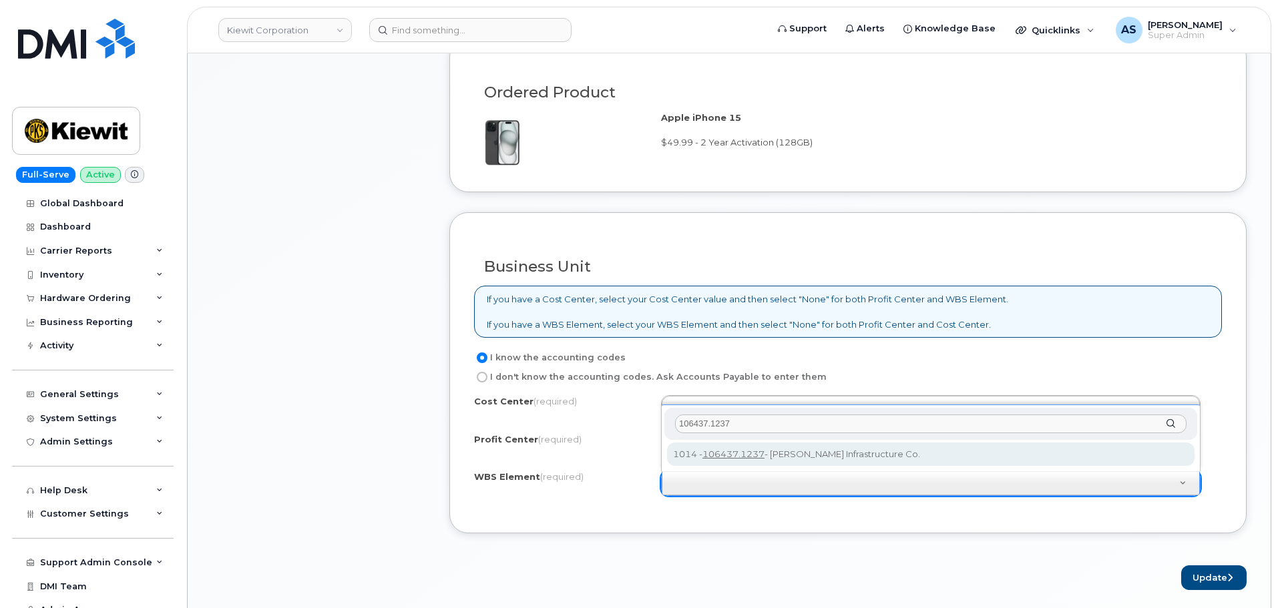
type input "106437.1237"
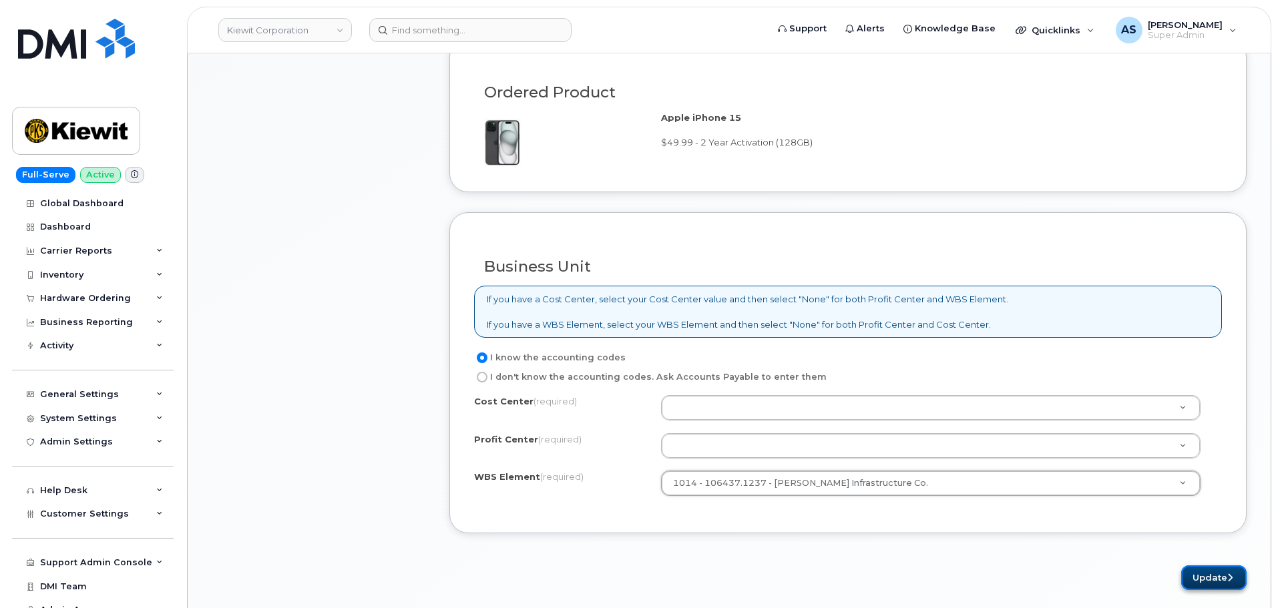
click at [1200, 578] on button "Update" at bounding box center [1213, 578] width 65 height 25
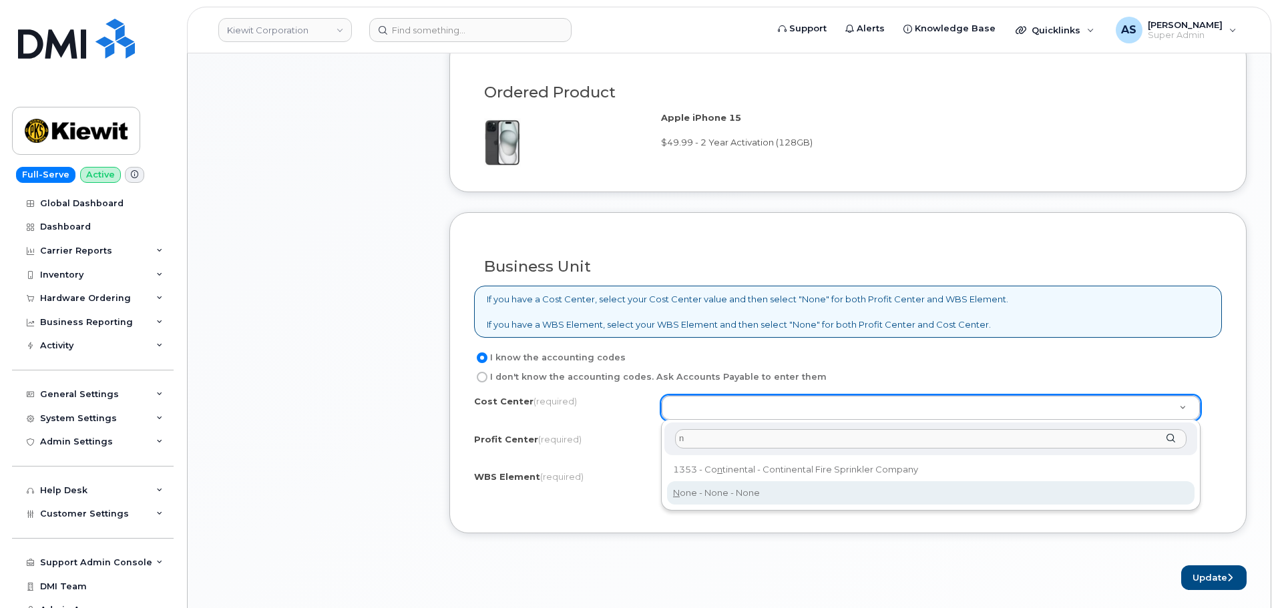
type input "n"
type input "None"
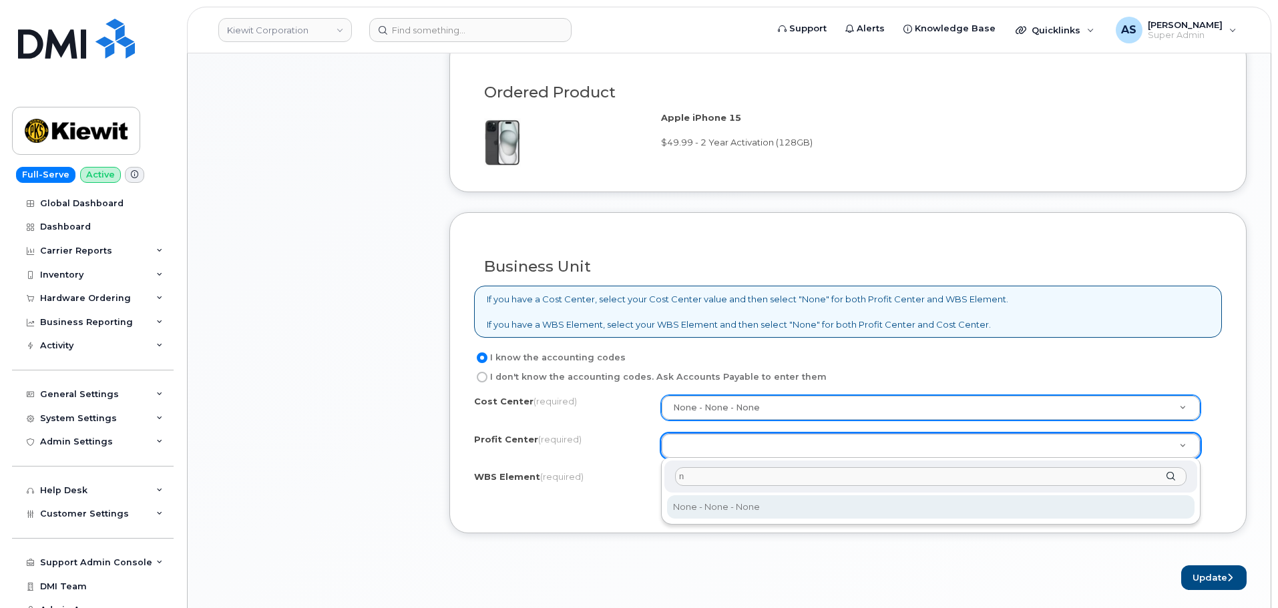
type input "n"
select select "None"
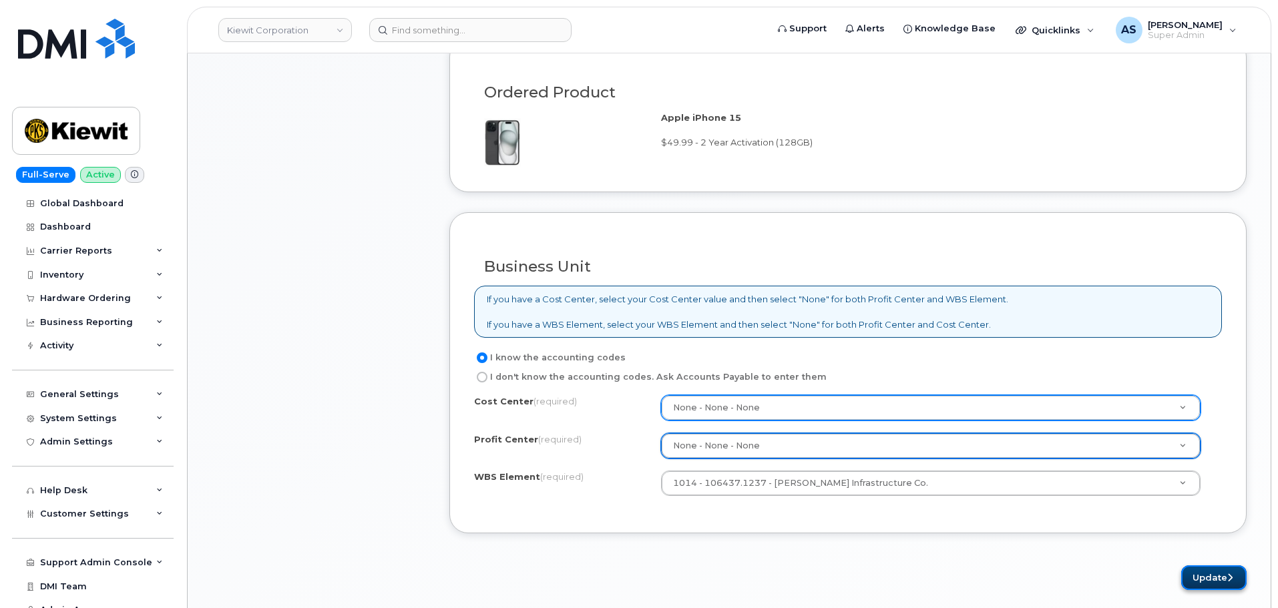
click at [1196, 579] on button "Update" at bounding box center [1213, 578] width 65 height 25
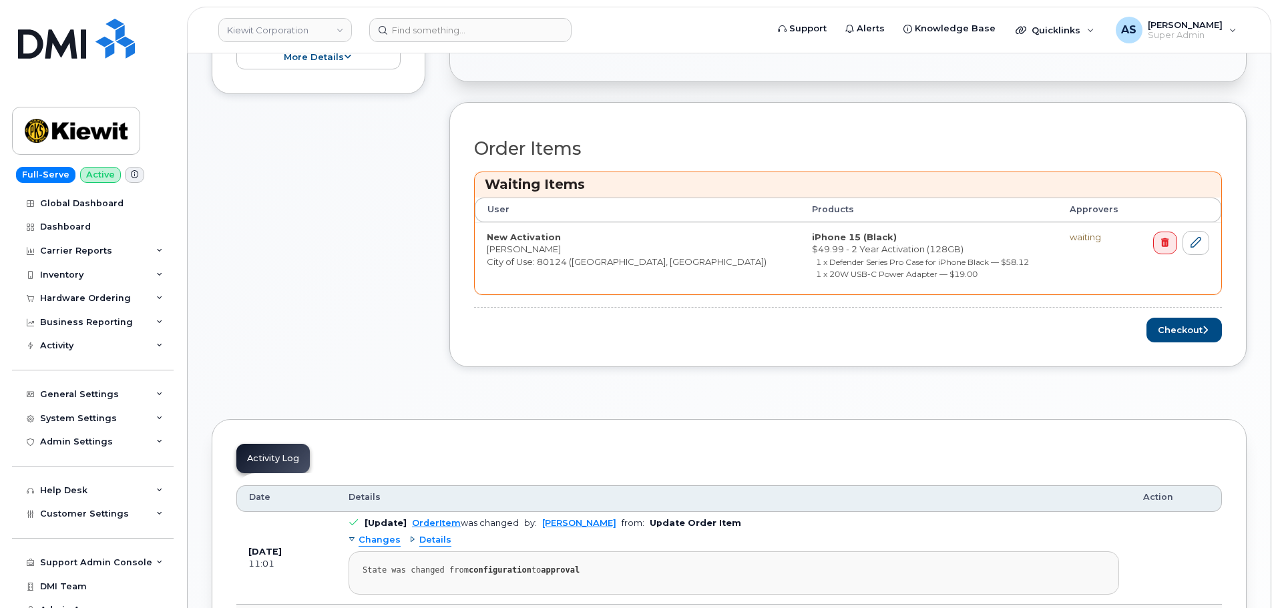
scroll to position [467, 0]
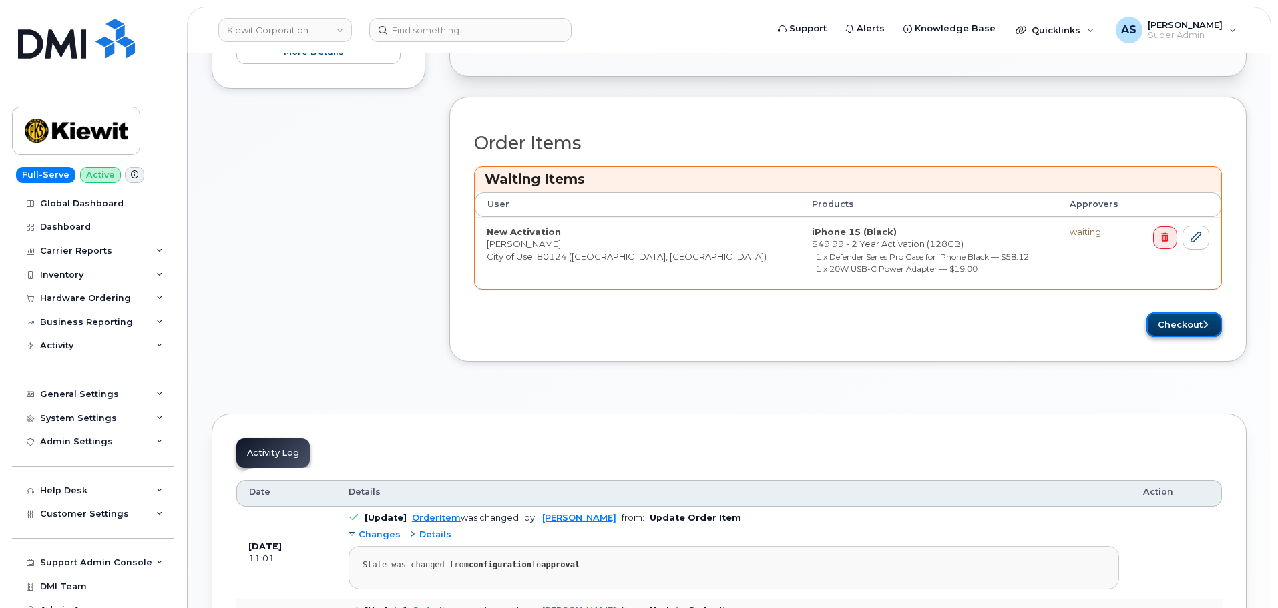
click at [1202, 325] on icon "submit" at bounding box center [1204, 324] width 5 height 9
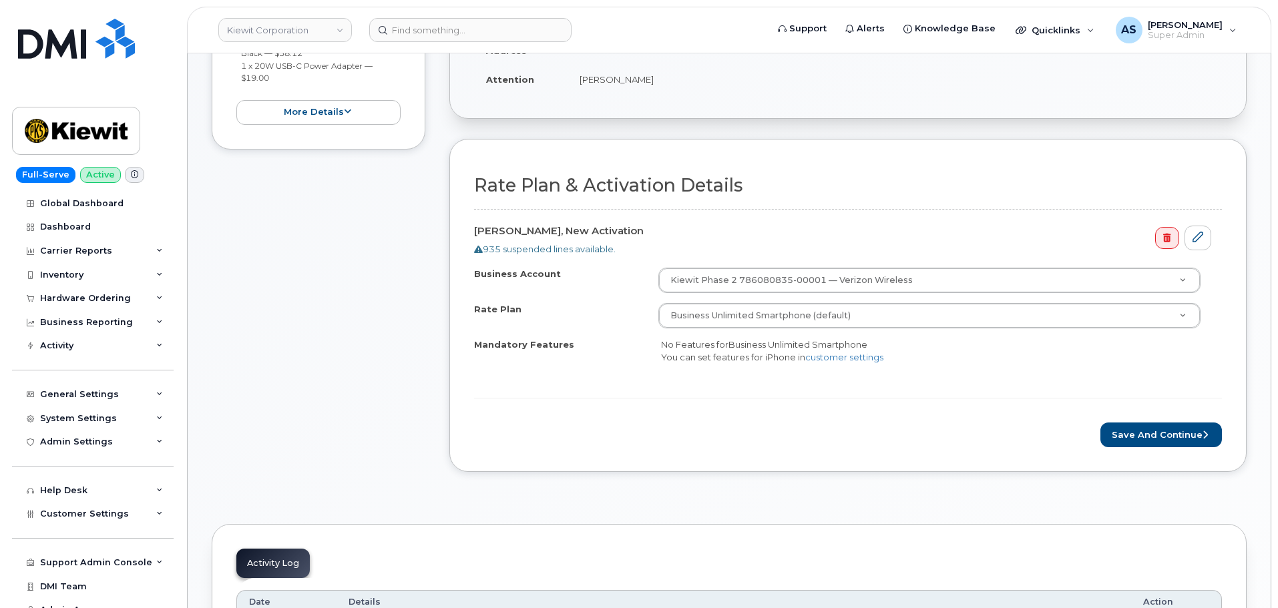
scroll to position [334, 0]
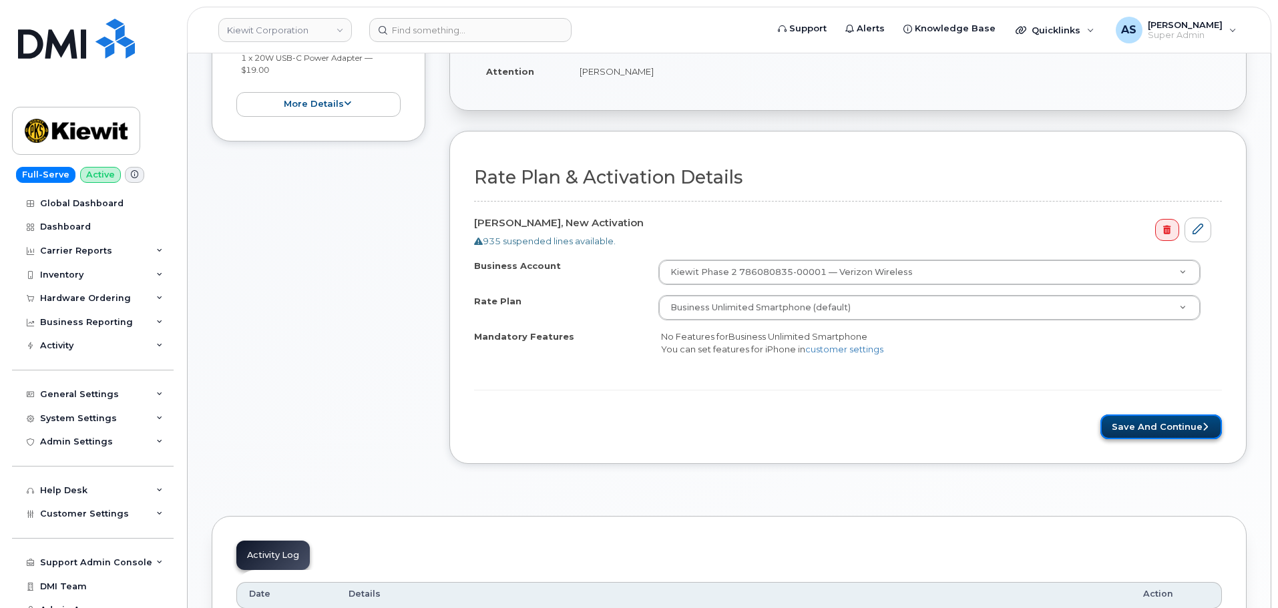
click at [1168, 421] on button "Save and Continue" at bounding box center [1161, 427] width 122 height 25
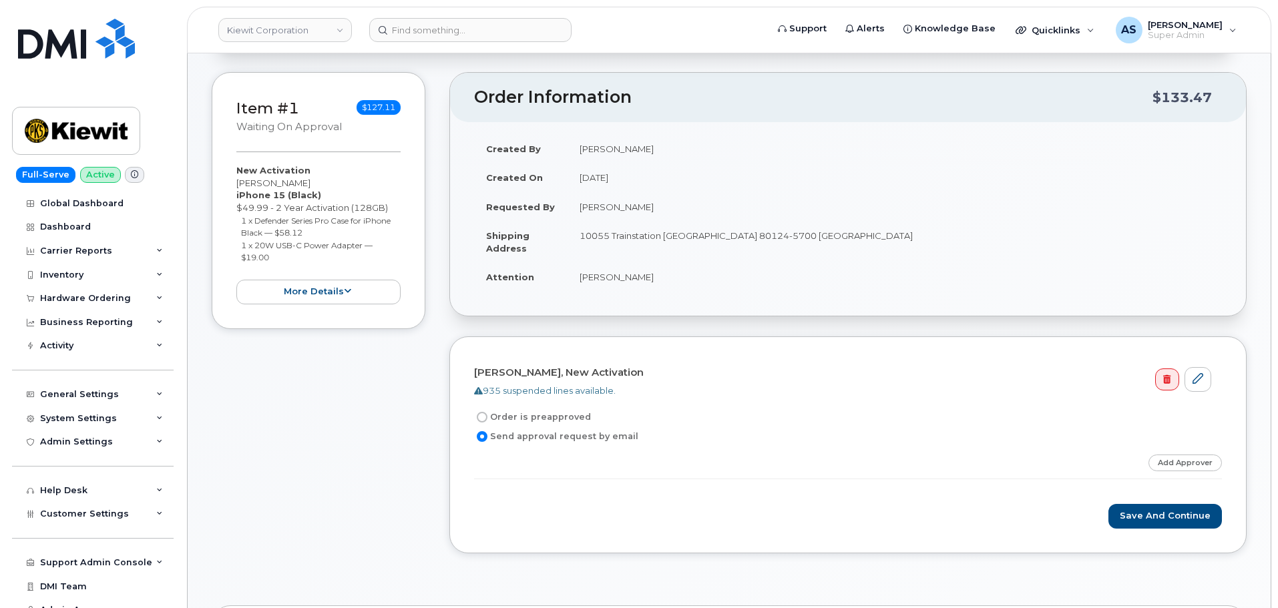
scroll to position [134, 0]
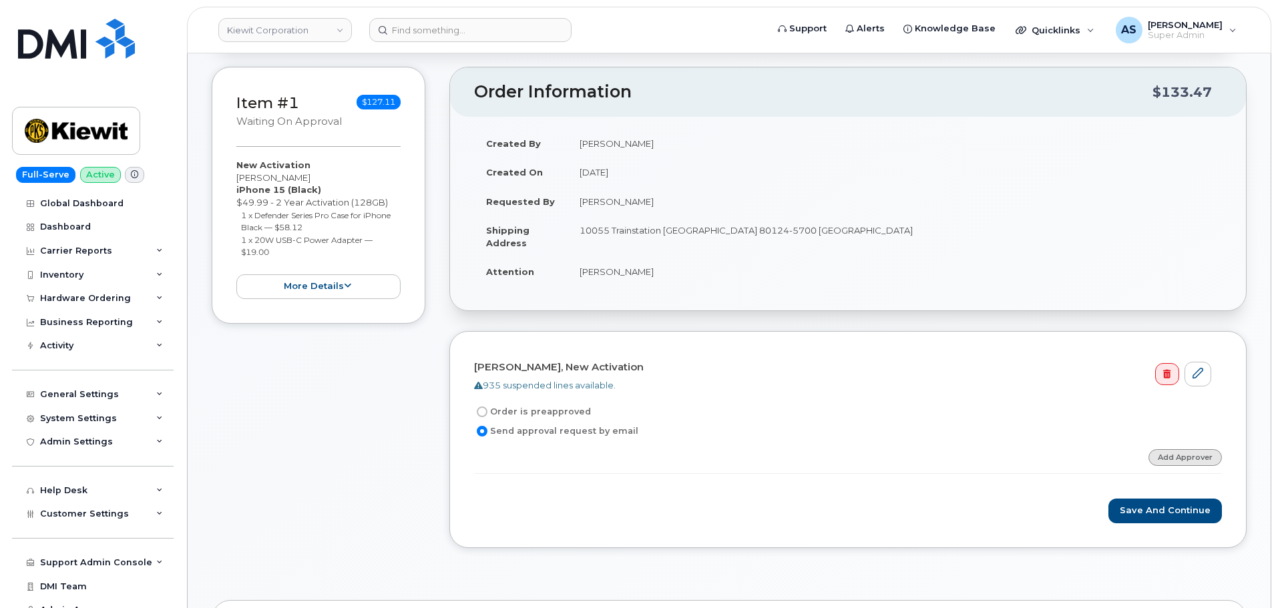
click at [1197, 457] on link "Add Approver" at bounding box center [1184, 457] width 73 height 17
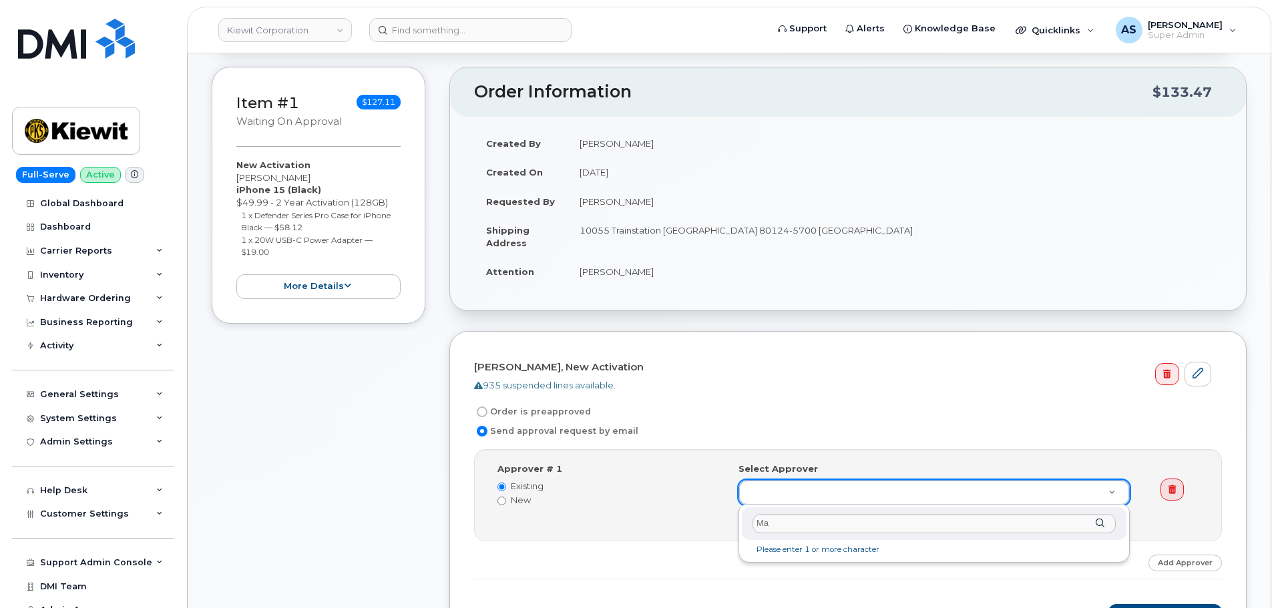
type input "M"
type input "T"
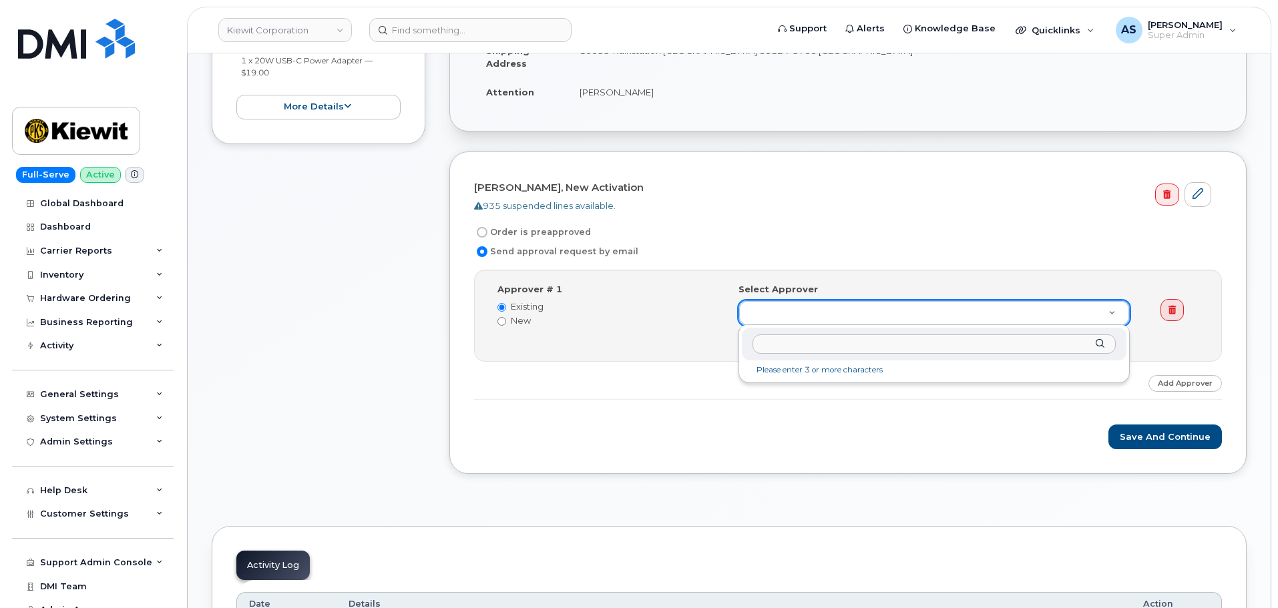
scroll to position [334, 0]
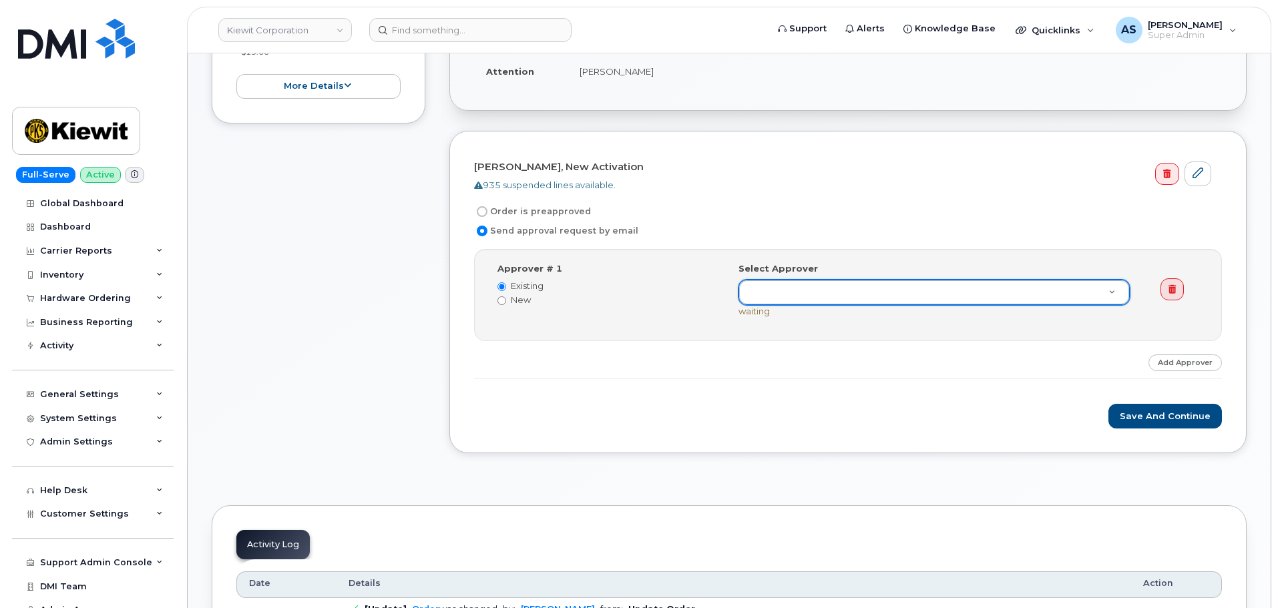
drag, startPoint x: 604, startPoint y: 425, endPoint x: 507, endPoint y: 372, distance: 110.0
click at [501, 298] on input "New" at bounding box center [501, 300] width 9 height 9
radio input "true"
radio input "false"
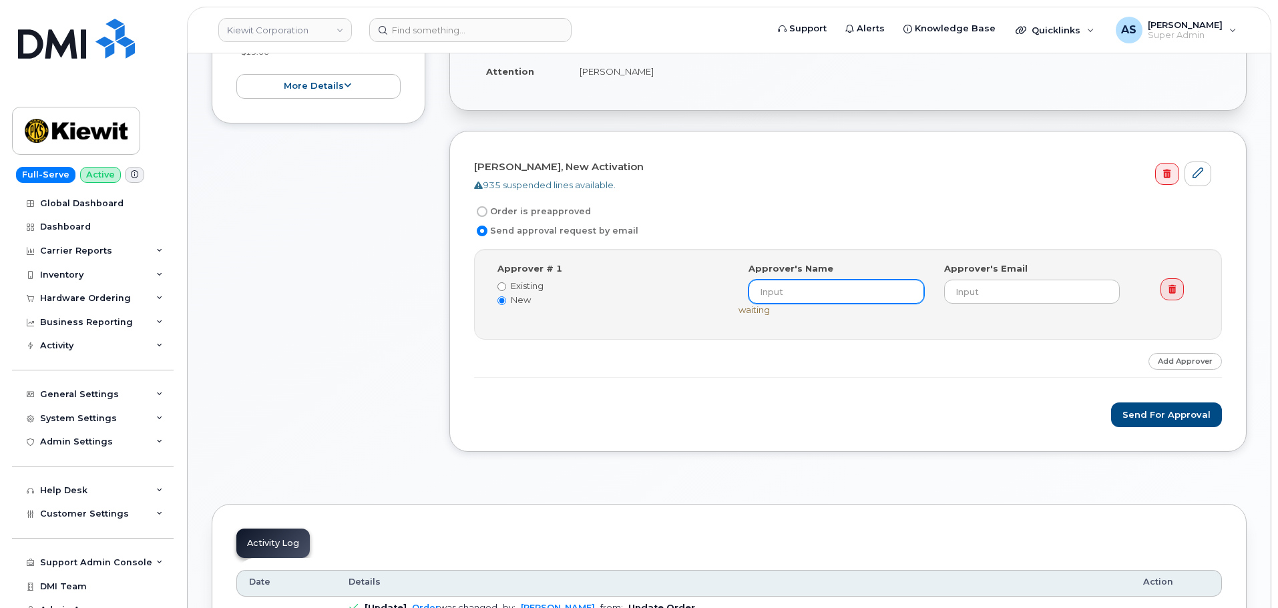
click at [851, 296] on input at bounding box center [836, 292] width 176 height 24
type input "Tiffany Johnston"
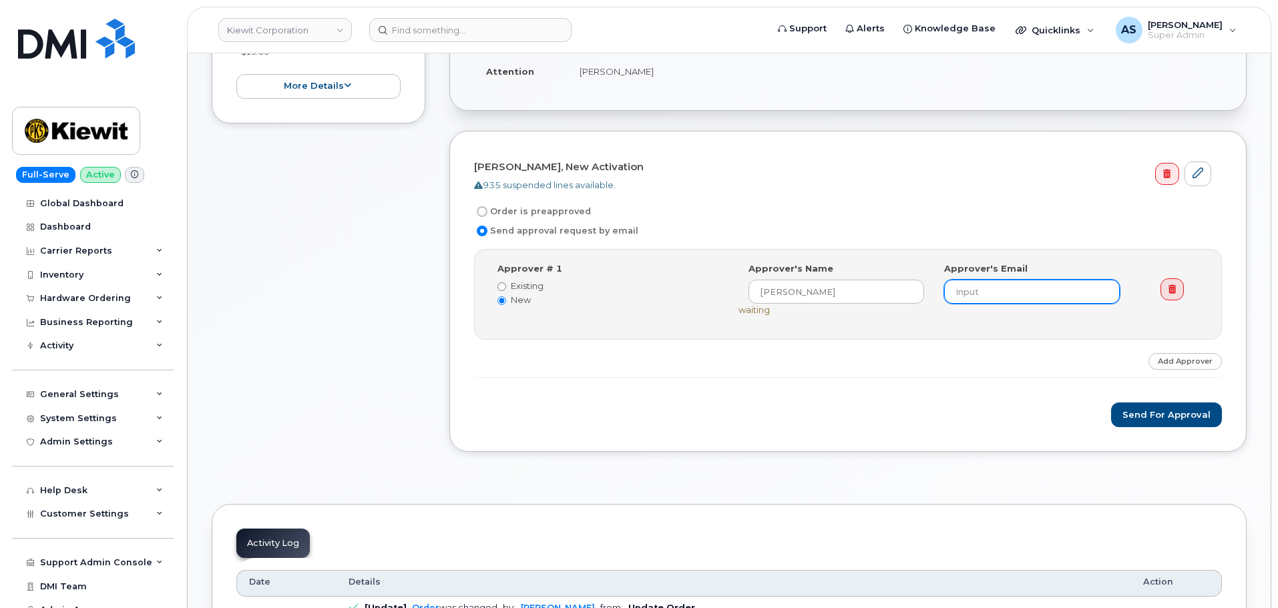
click at [1012, 280] on input "email" at bounding box center [1032, 292] width 176 height 24
paste input "TIFFANY.JOHNSTON@KIEWIT.COM"
type input "TIFFANY.JOHNSTON@KIEWIT.COM"
click at [943, 411] on div "Send for Approval" at bounding box center [848, 415] width 748 height 25
click at [1166, 410] on button "Send for Approval" at bounding box center [1166, 415] width 111 height 25
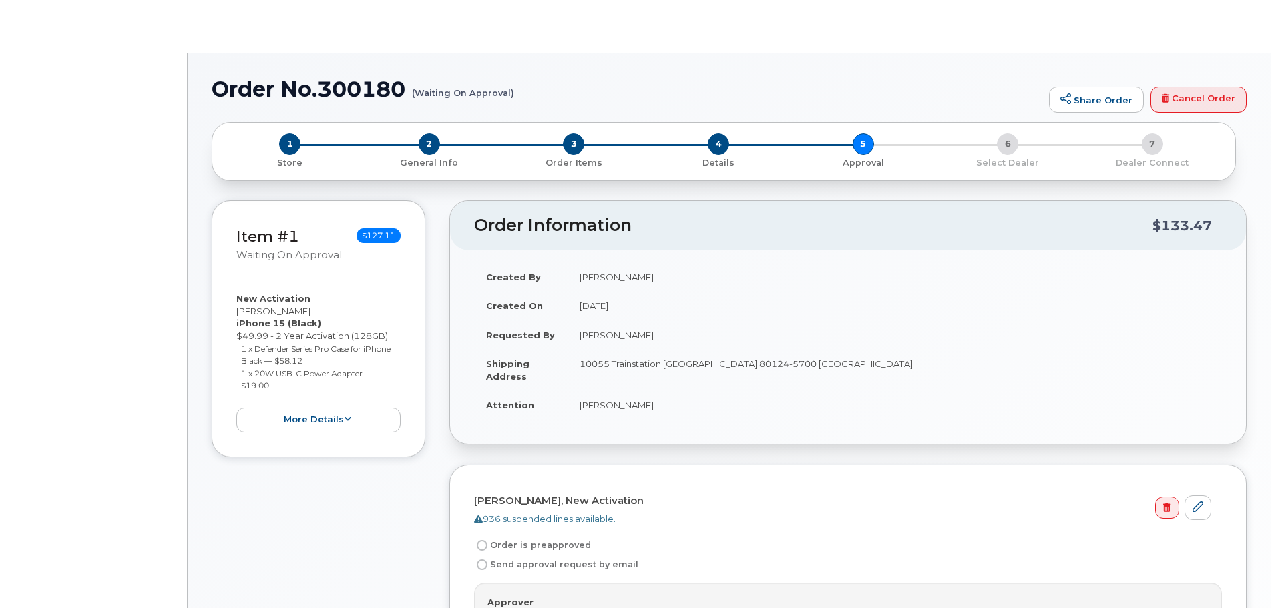
radio input "true"
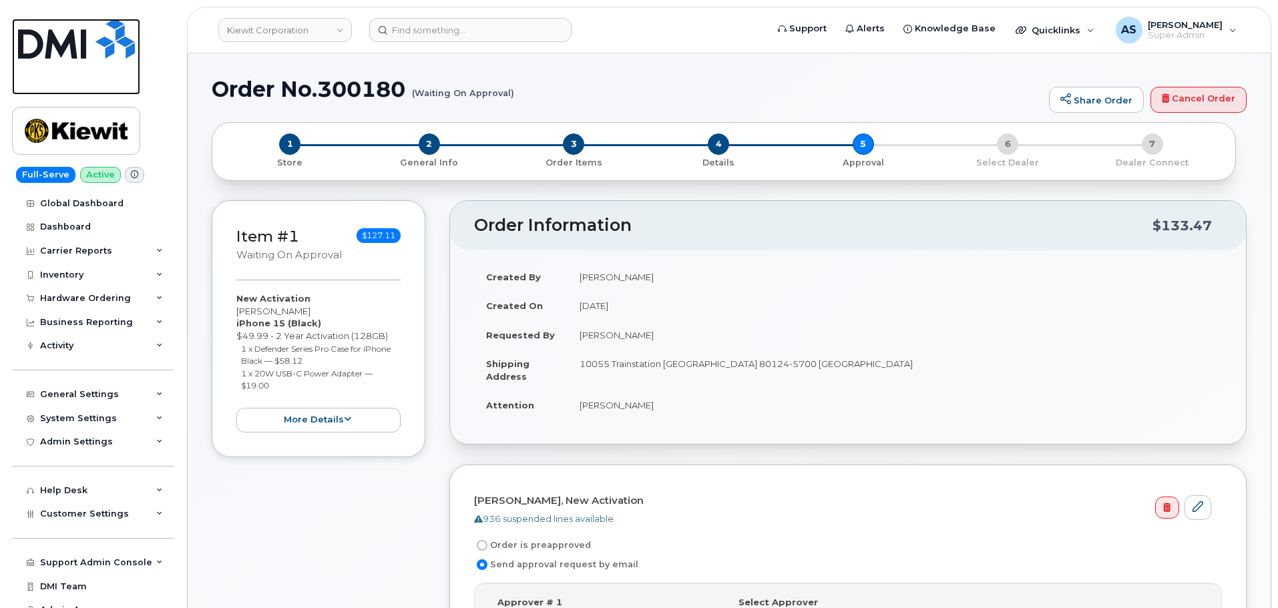
click at [107, 41] on img at bounding box center [76, 39] width 117 height 40
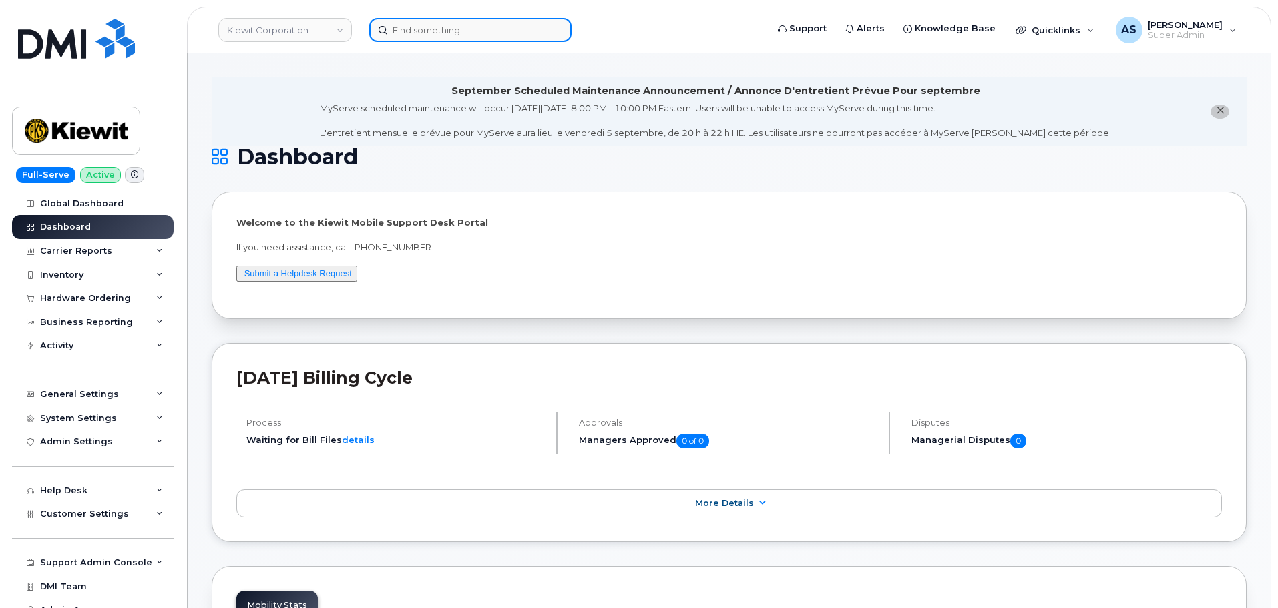
click at [416, 35] on input at bounding box center [470, 30] width 202 height 24
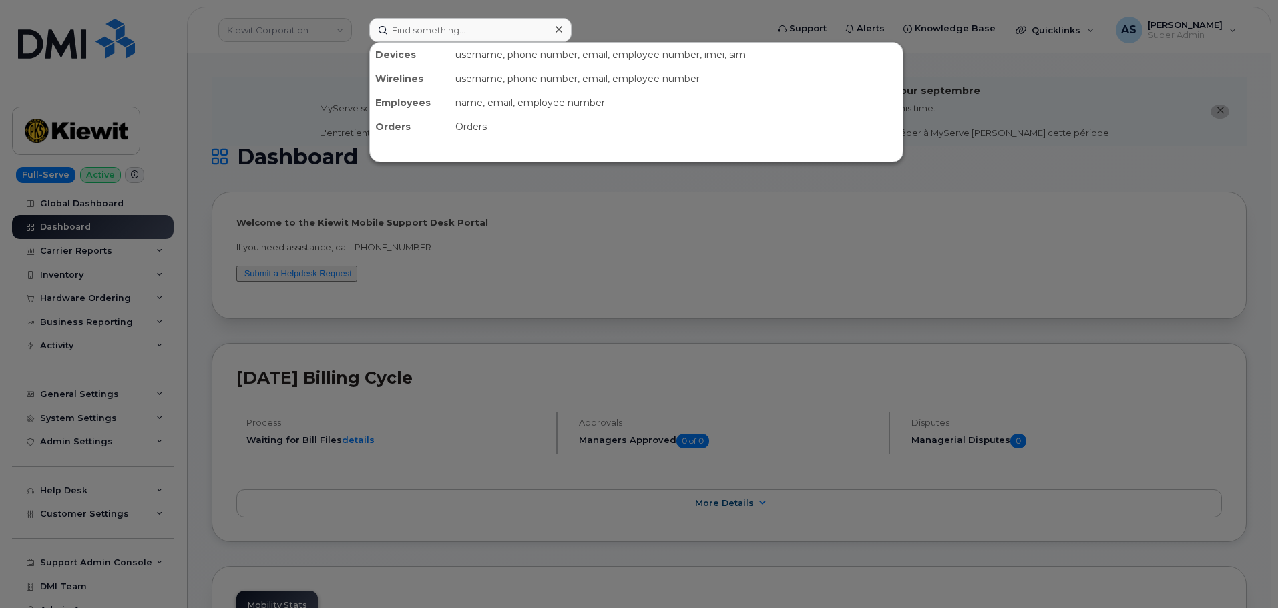
click at [280, 120] on div at bounding box center [639, 304] width 1278 height 608
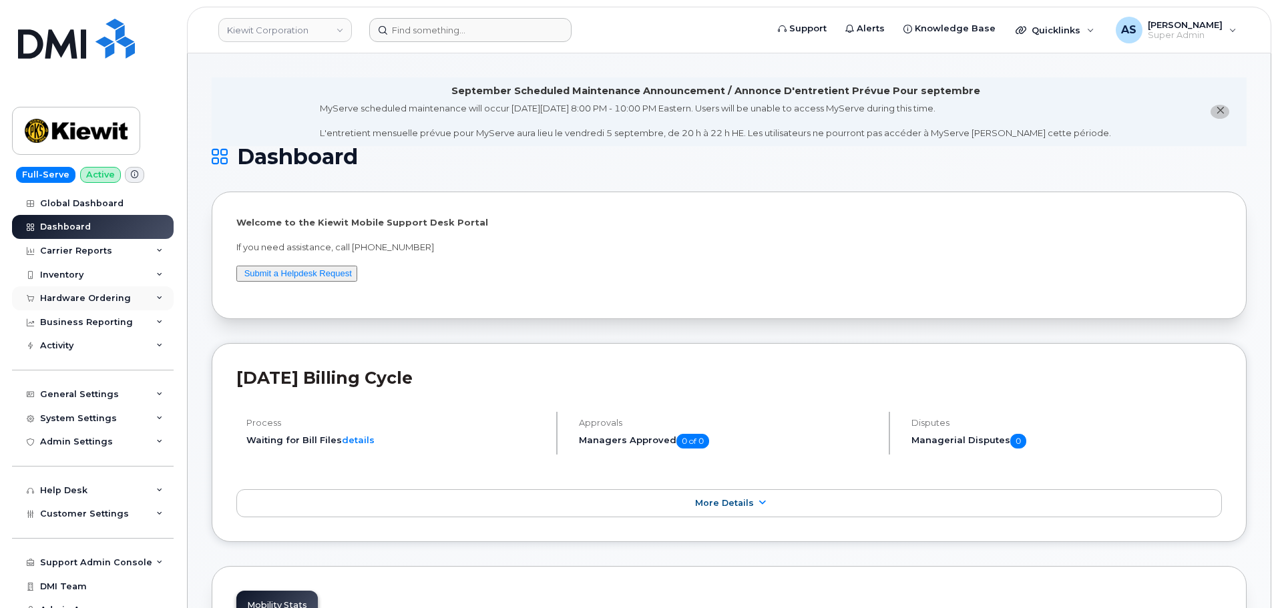
click at [66, 301] on div "Hardware Ordering" at bounding box center [85, 298] width 91 height 11
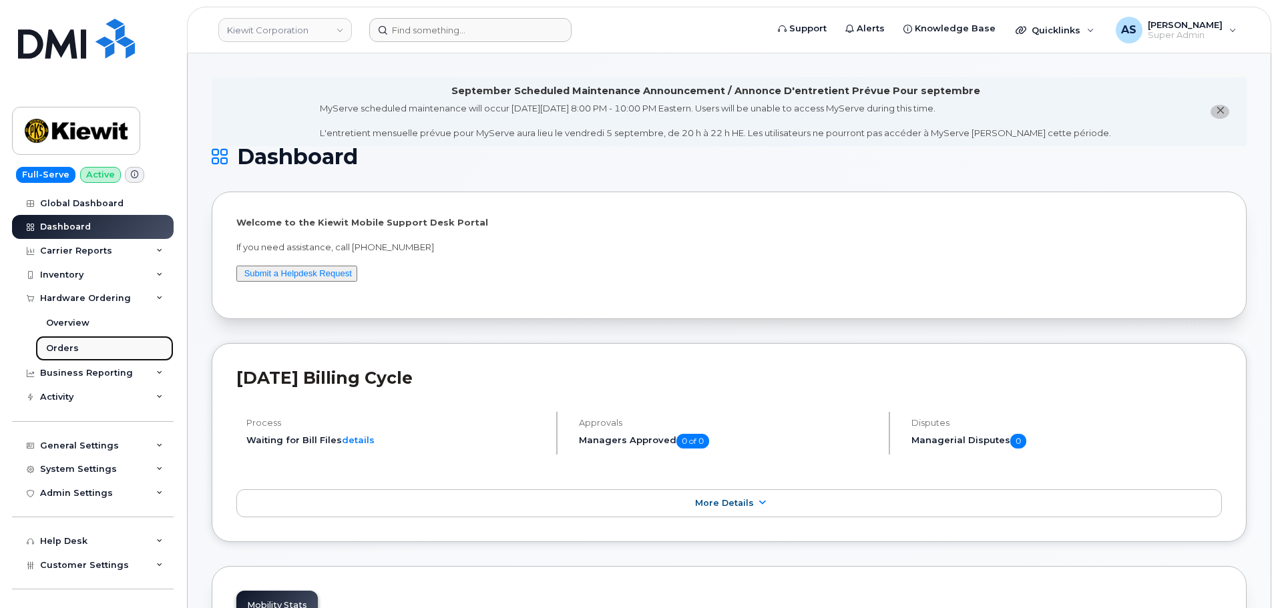
click at [77, 346] on link "Orders" at bounding box center [104, 348] width 138 height 25
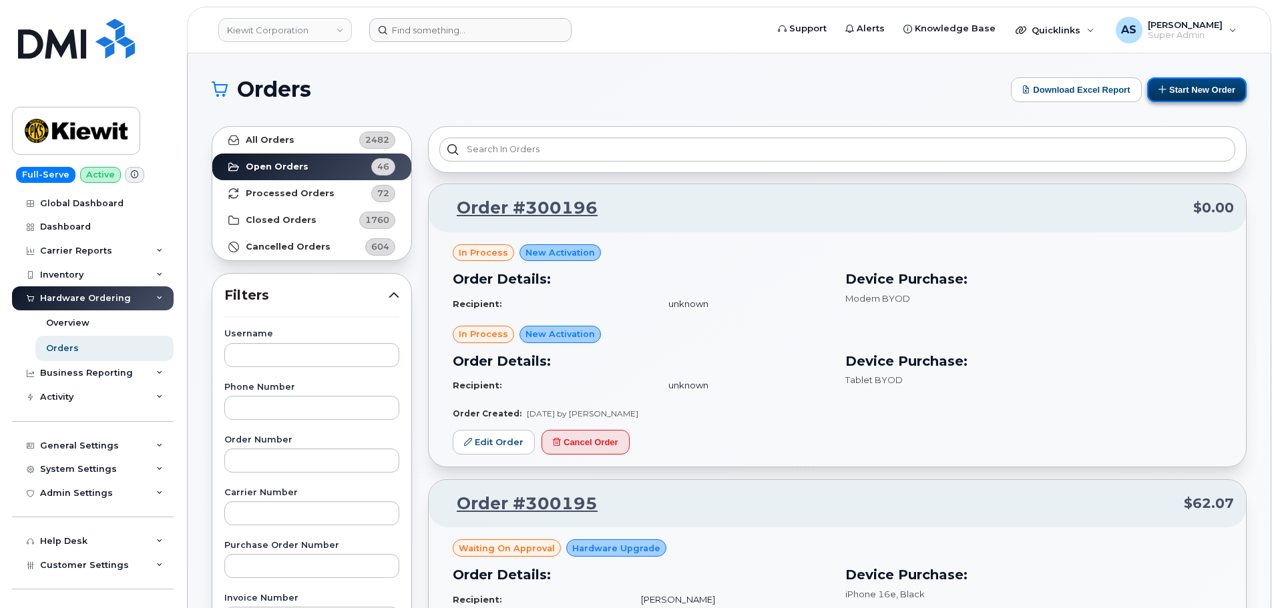
click at [1199, 88] on button "Start New Order" at bounding box center [1196, 89] width 99 height 25
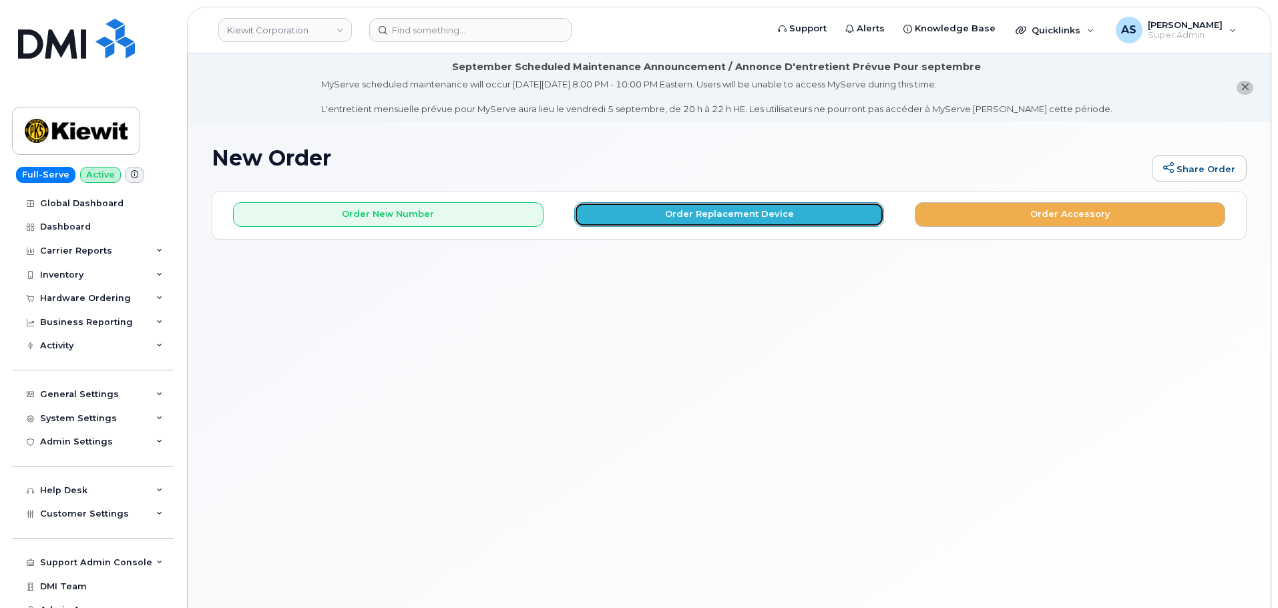
click at [716, 214] on button "Order Replacement Device" at bounding box center [729, 214] width 310 height 25
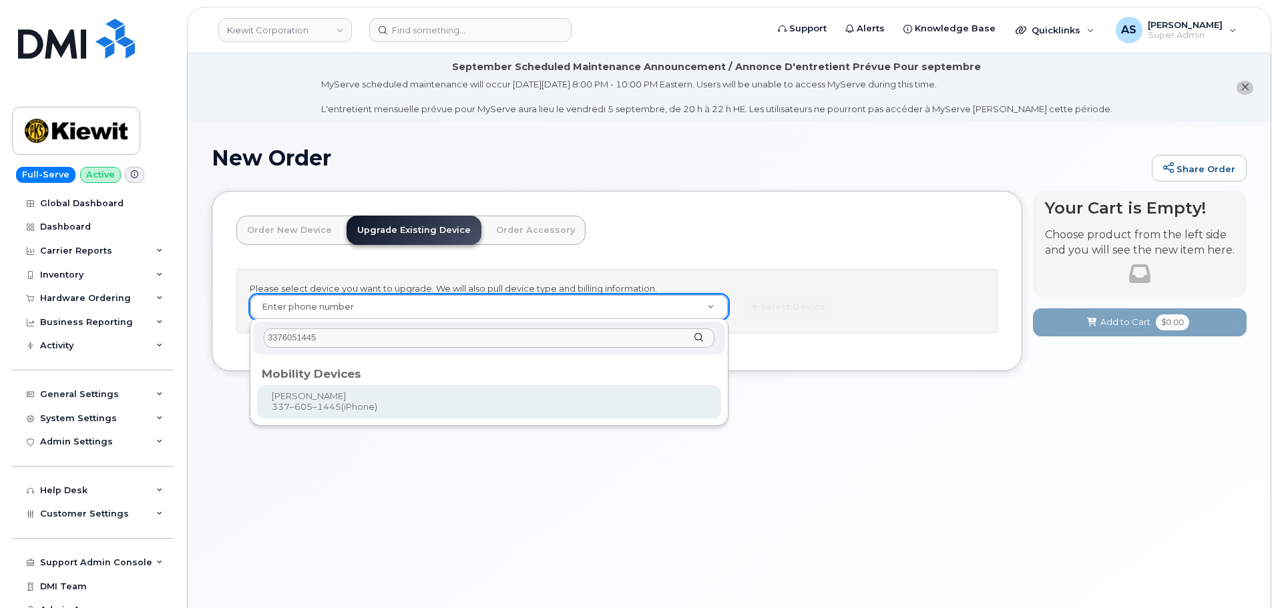
type input "3376051445"
type input "1166681"
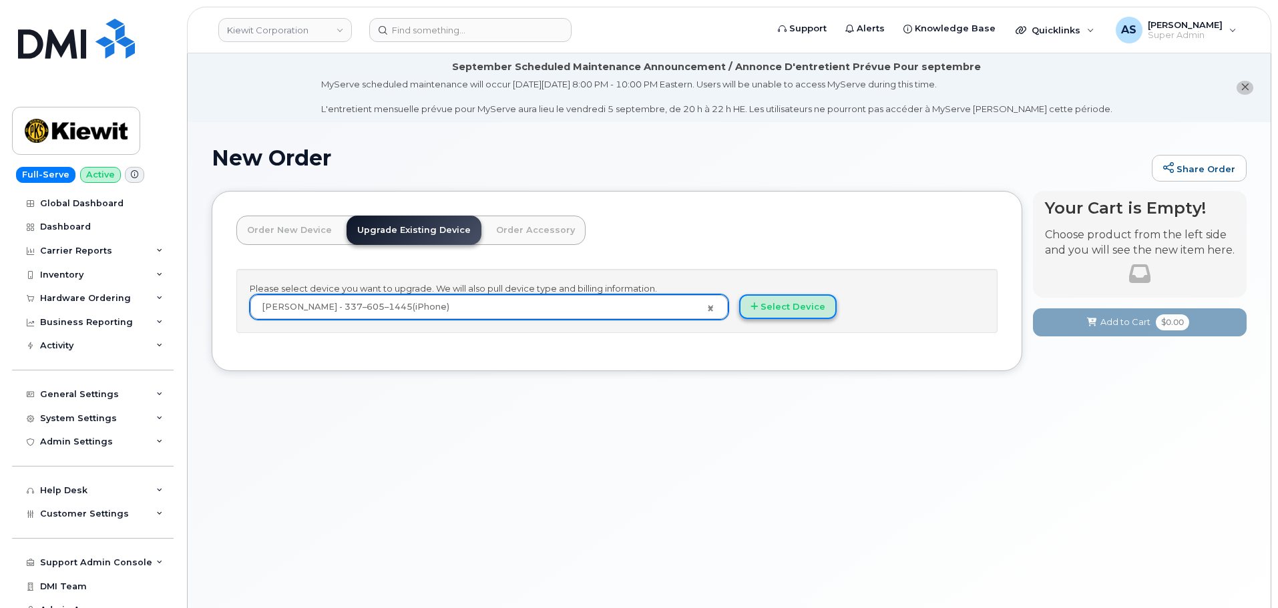
click at [789, 303] on button "Select Device" at bounding box center [787, 306] width 97 height 25
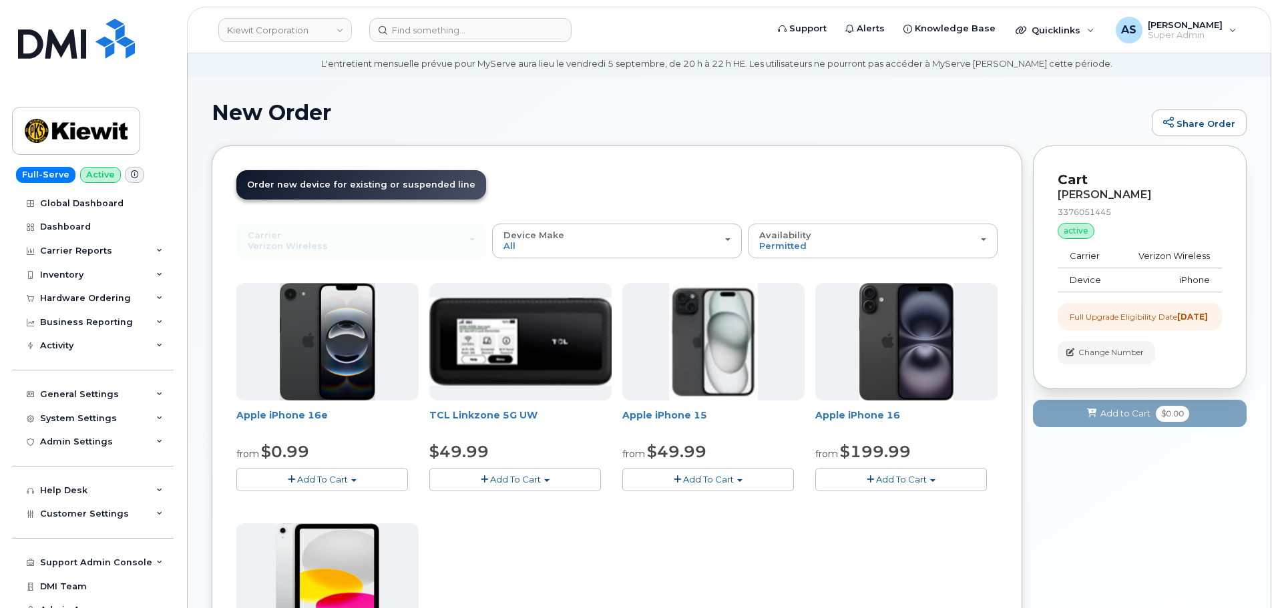
scroll to position [67, 0]
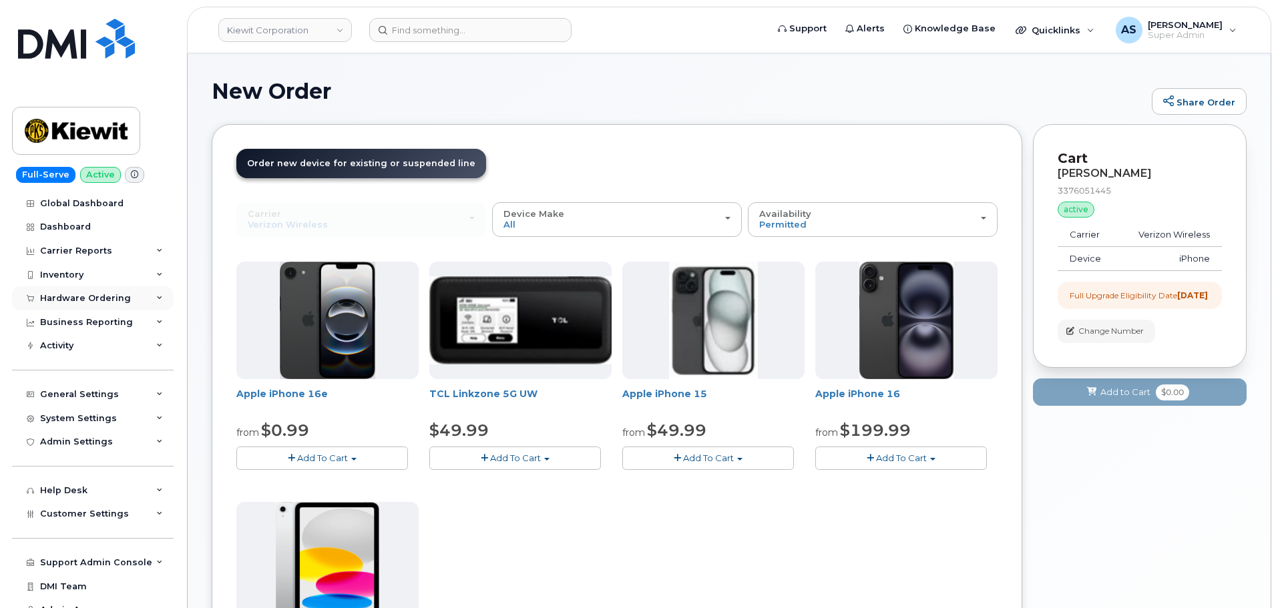
click at [87, 298] on div "Hardware Ordering" at bounding box center [85, 298] width 91 height 11
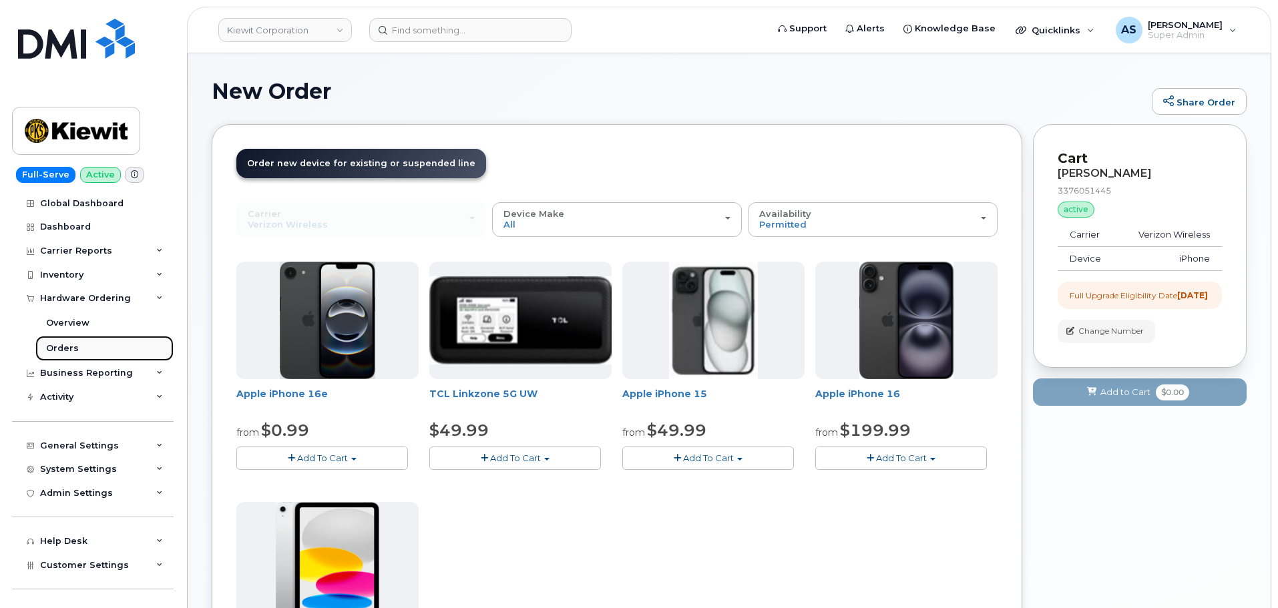
click at [75, 346] on div "Orders" at bounding box center [62, 349] width 33 height 12
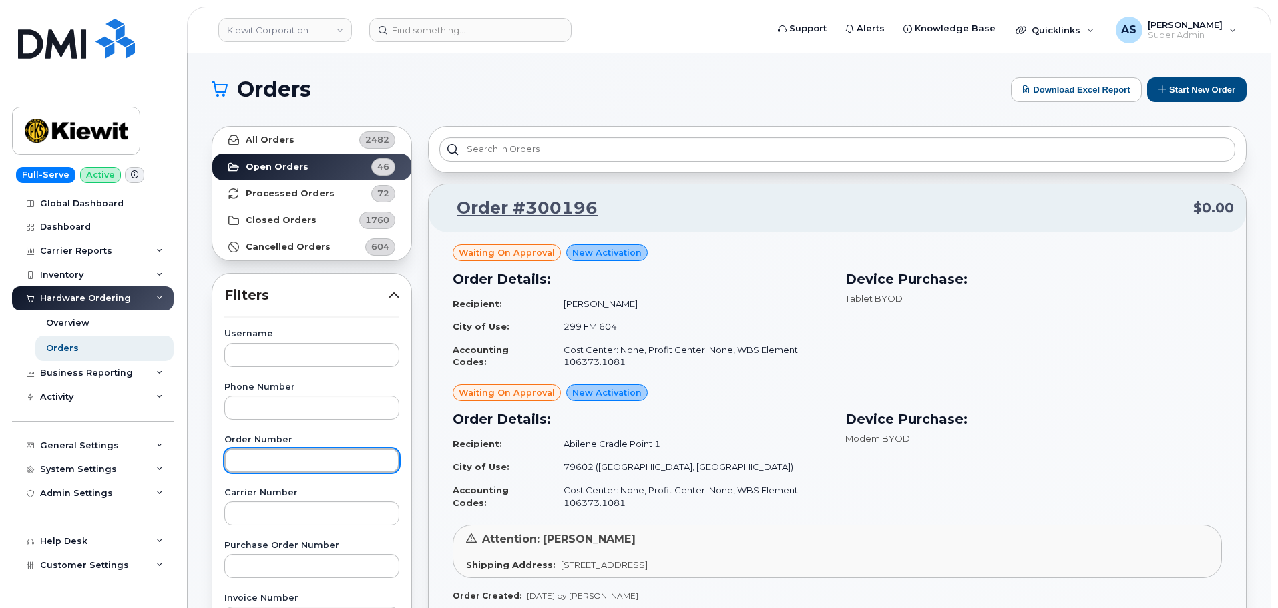
click at [258, 461] on input "text" at bounding box center [311, 461] width 175 height 24
paste input "299347"
type input "299347"
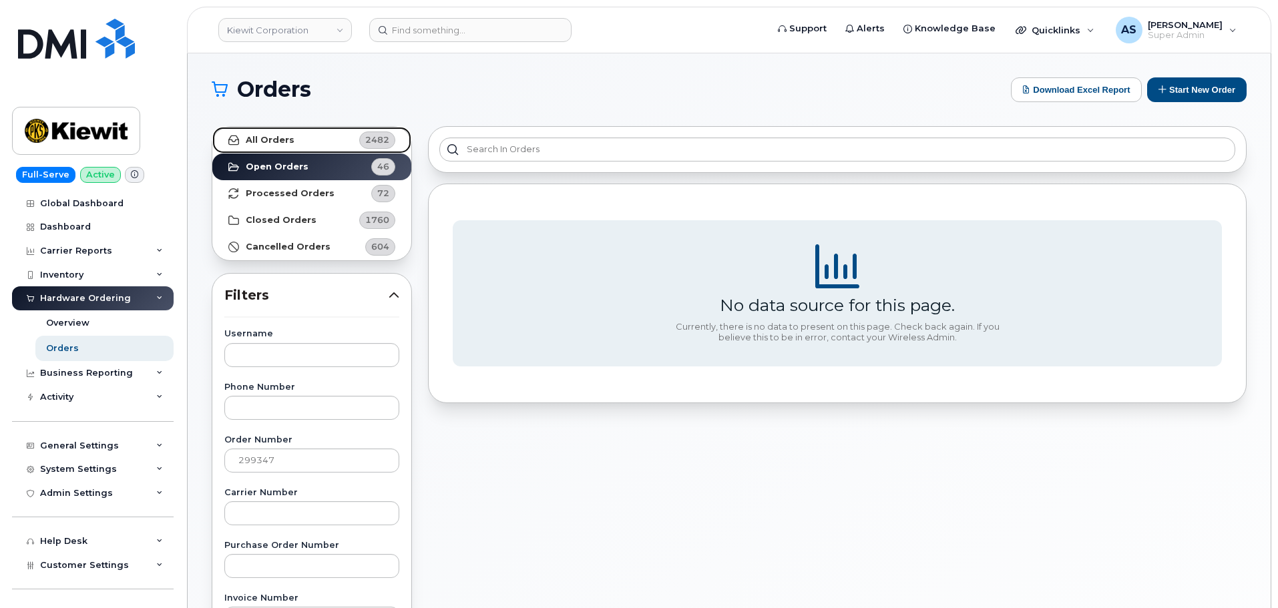
click at [322, 135] on link "All Orders 2482" at bounding box center [311, 140] width 199 height 27
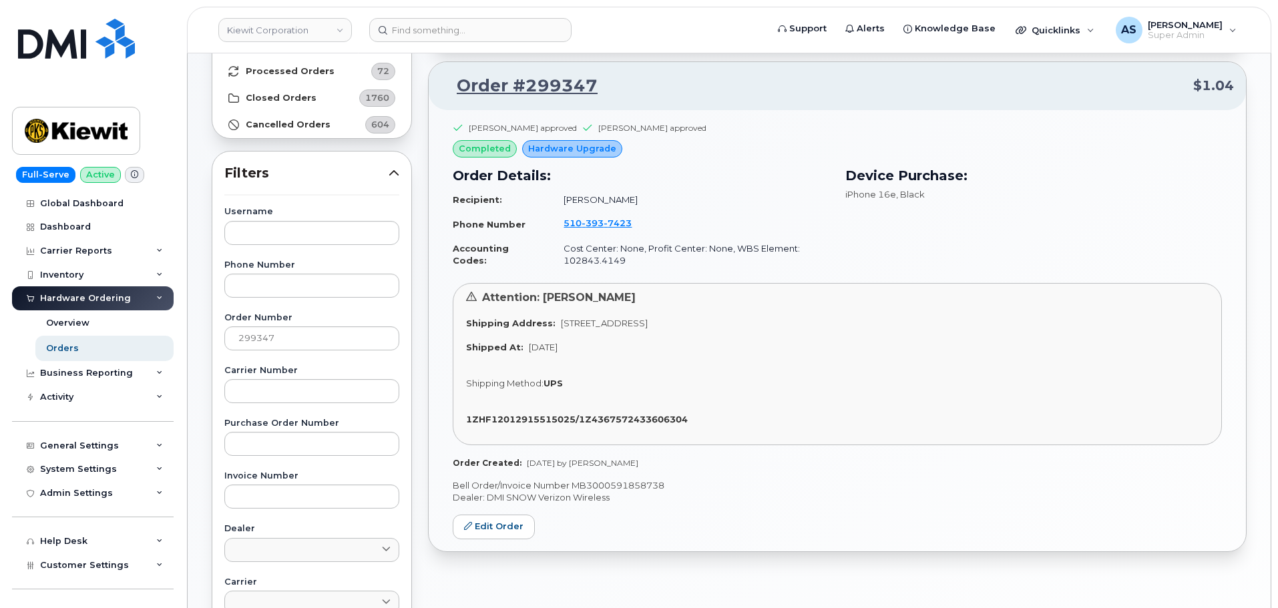
scroll to position [134, 0]
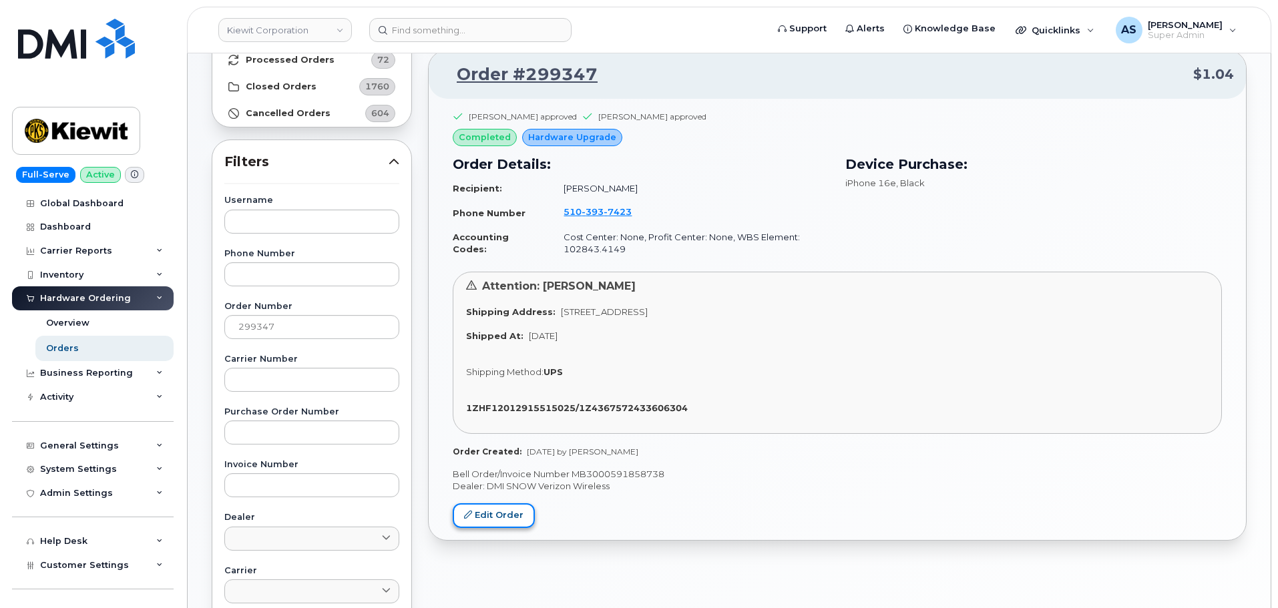
click at [507, 524] on link "Edit Order" at bounding box center [494, 515] width 82 height 25
click at [496, 505] on link "Edit Order" at bounding box center [494, 515] width 82 height 25
click at [582, 212] on span "393" at bounding box center [593, 211] width 22 height 11
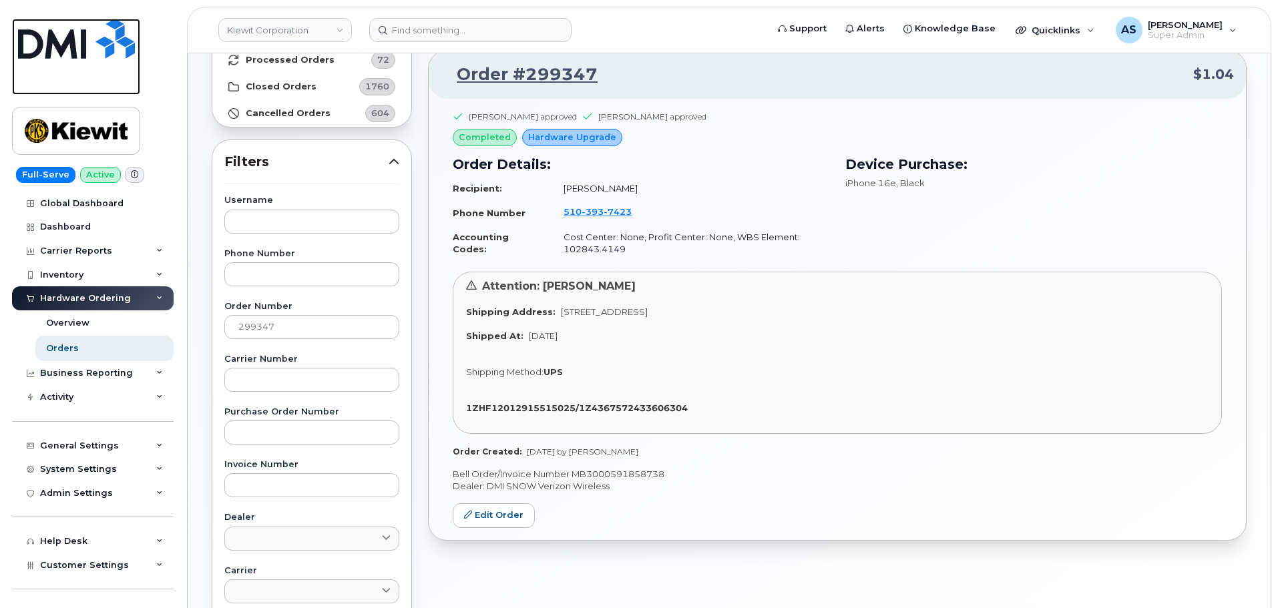
click at [85, 37] on img at bounding box center [76, 39] width 117 height 40
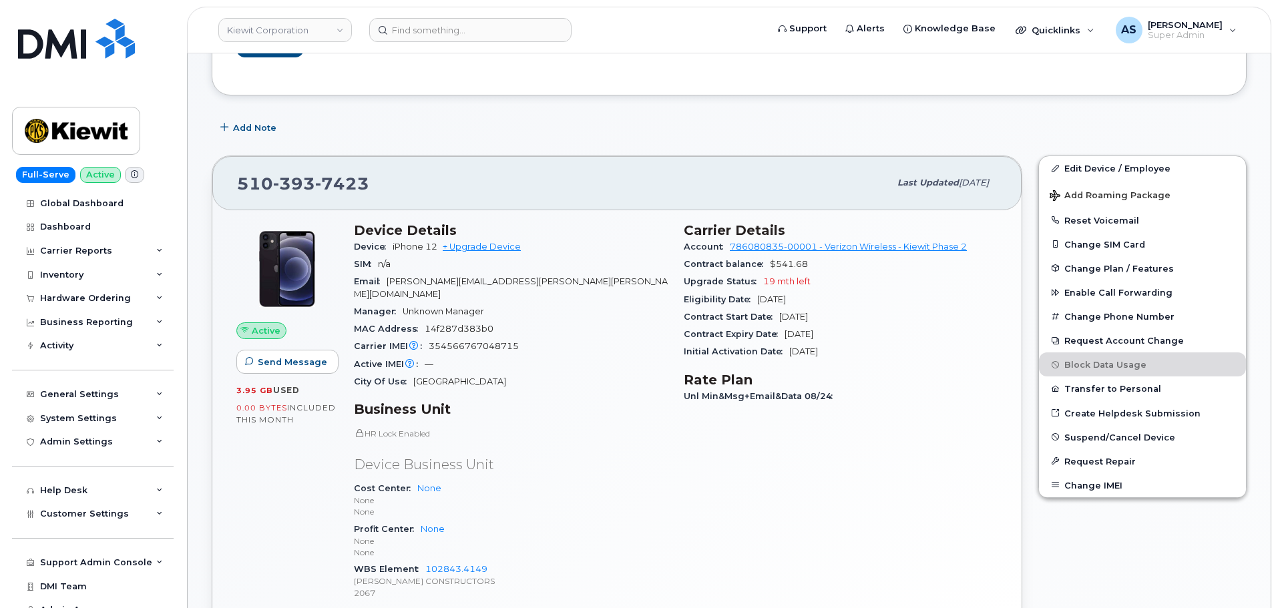
scroll to position [334, 0]
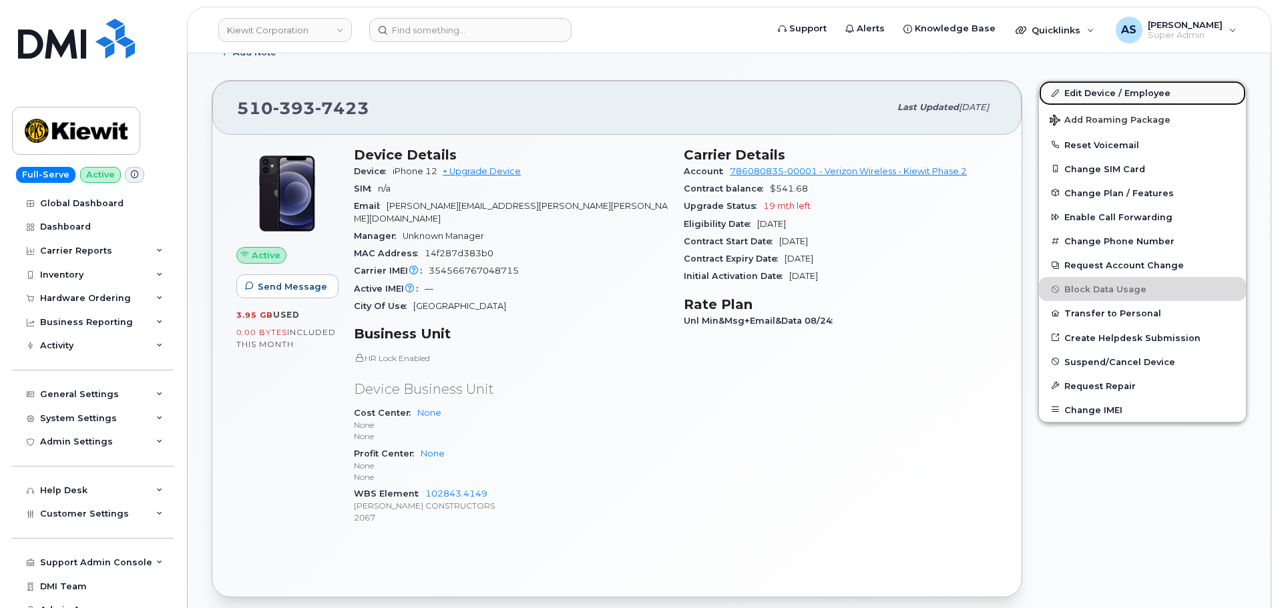
click at [1085, 93] on link "Edit Device / Employee" at bounding box center [1142, 93] width 207 height 24
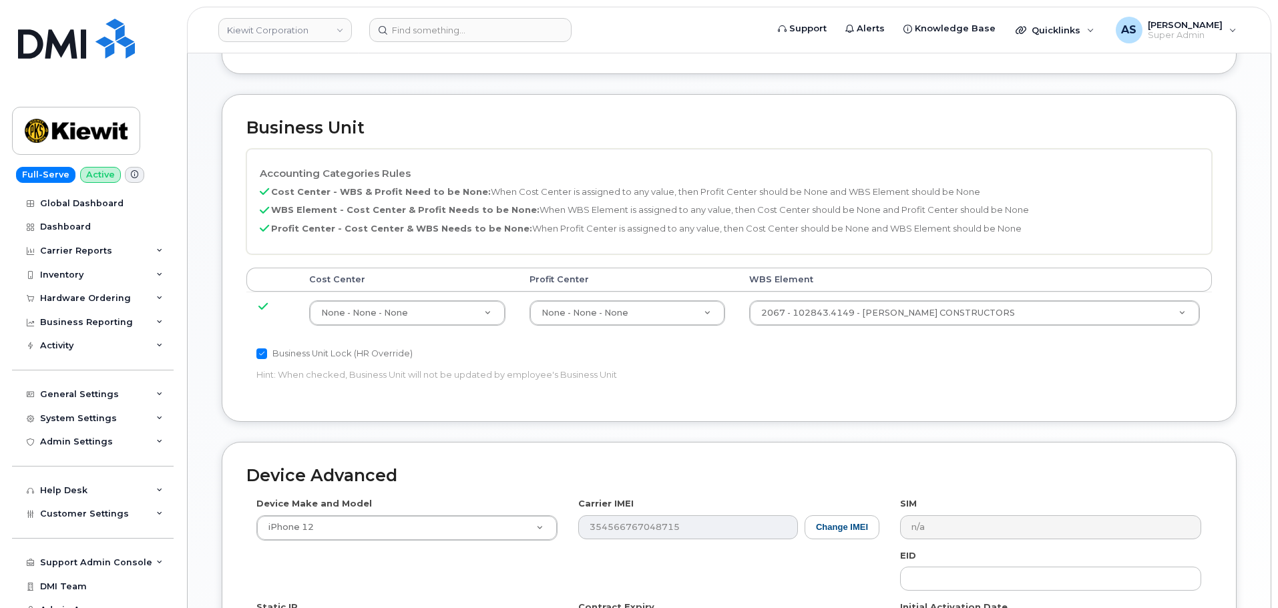
scroll to position [534, 0]
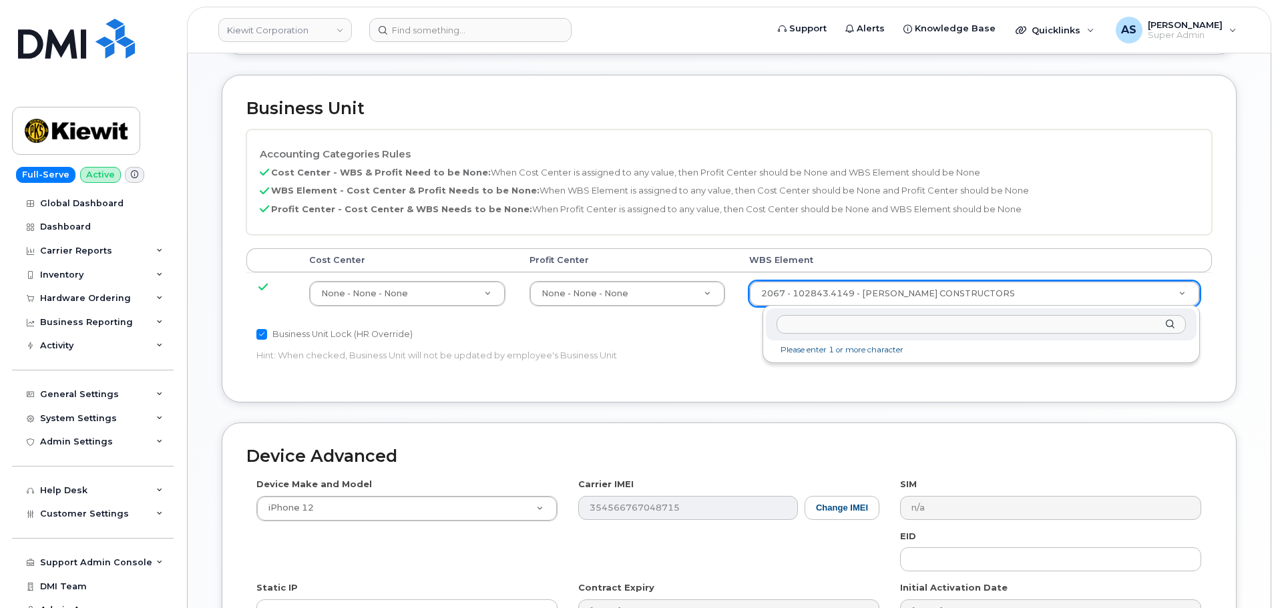
click at [820, 324] on input "text" at bounding box center [980, 324] width 409 height 19
paste input "105938.1587"
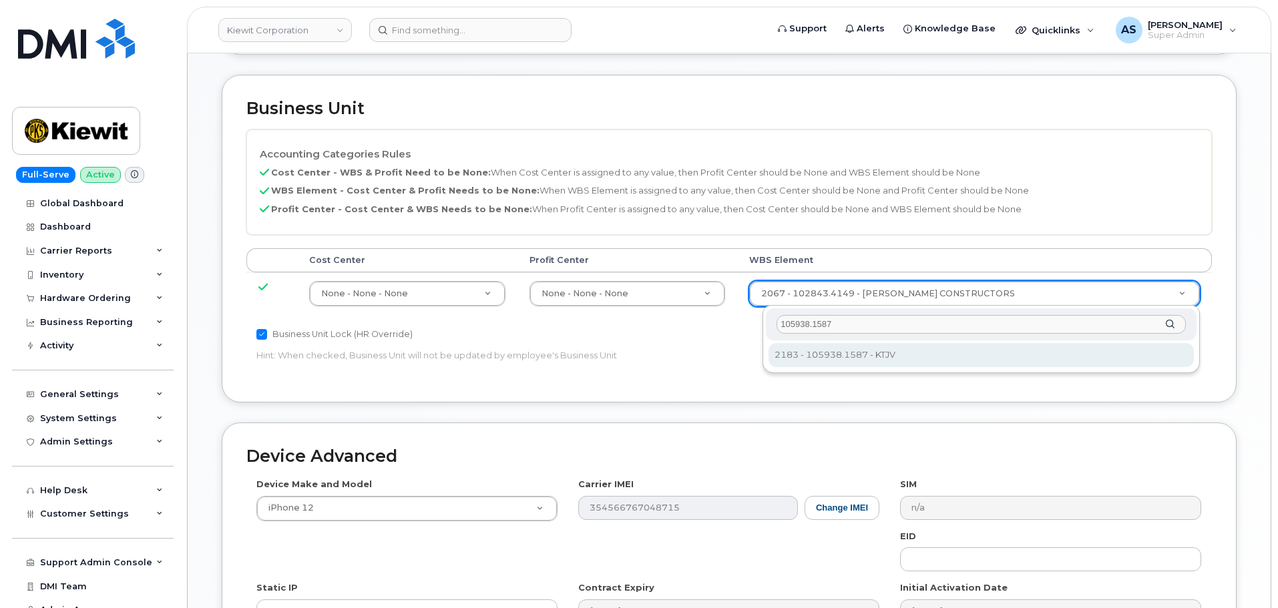
type input "105938.1587"
type input "30181090"
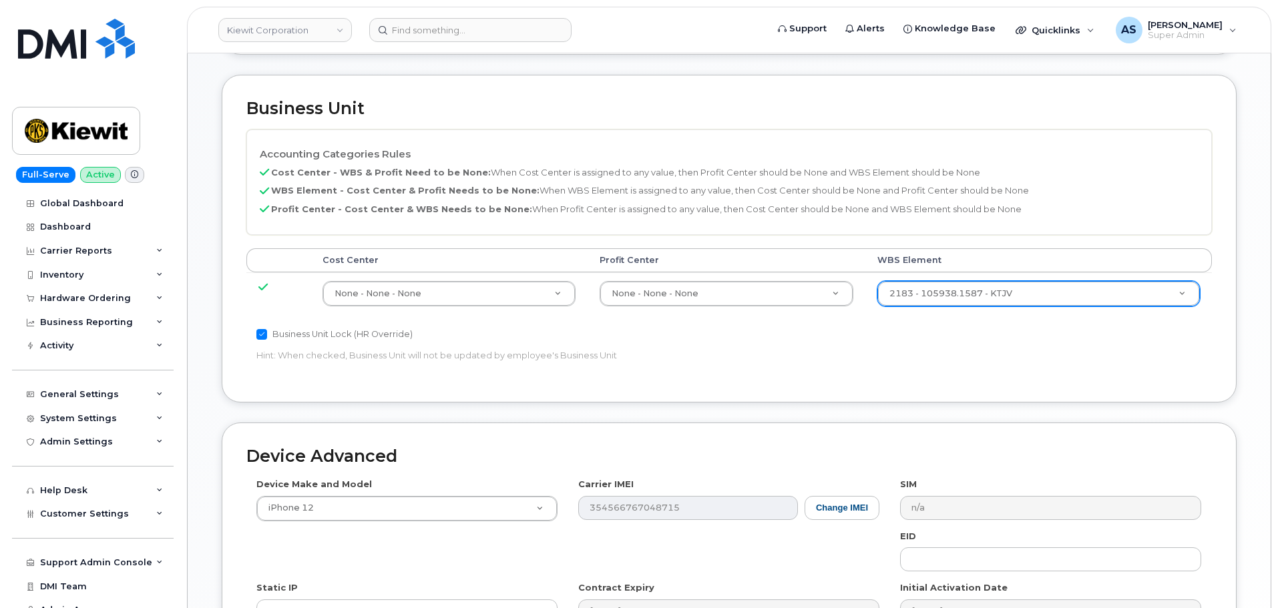
click at [850, 370] on div "Accounting Categories Rules Cost Center - WBS & Profit Need to be None: When Co…" at bounding box center [728, 254] width 965 height 248
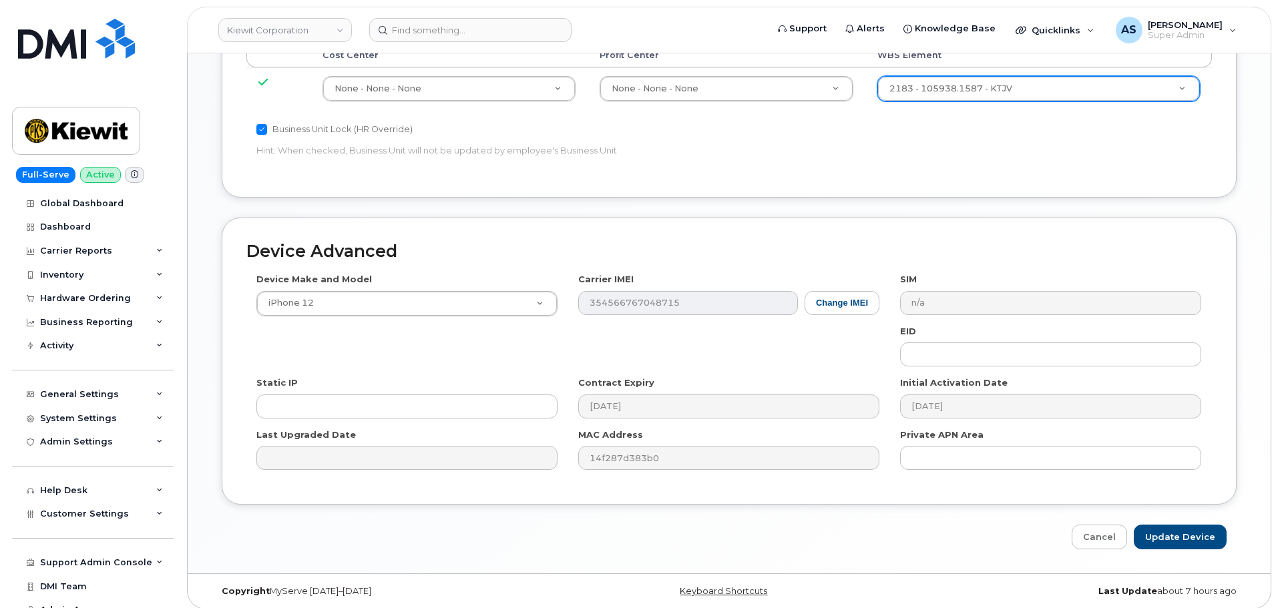
scroll to position [747, 0]
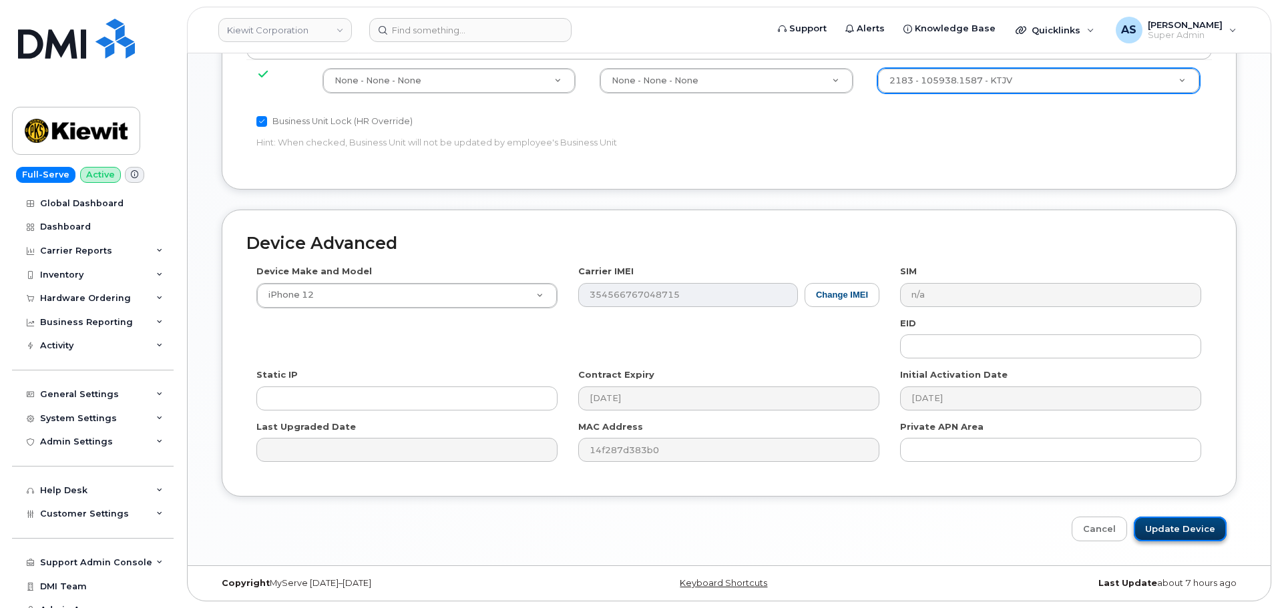
click at [1195, 525] on input "Update Device" at bounding box center [1180, 529] width 93 height 25
type input "Saving..."
